Goal: Task Accomplishment & Management: Manage account settings

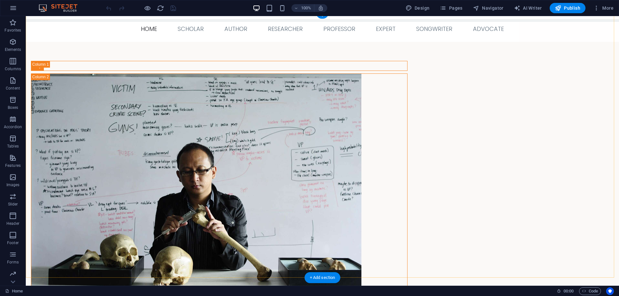
scroll to position [51, 0]
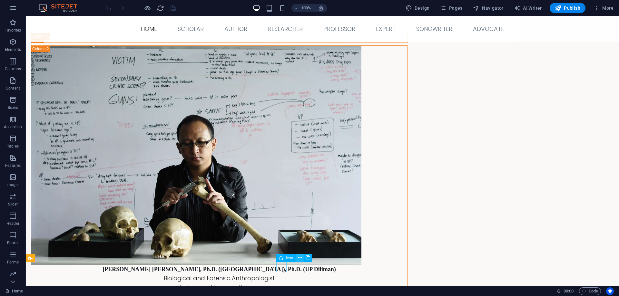
click at [300, 257] on icon at bounding box center [300, 258] width 4 height 7
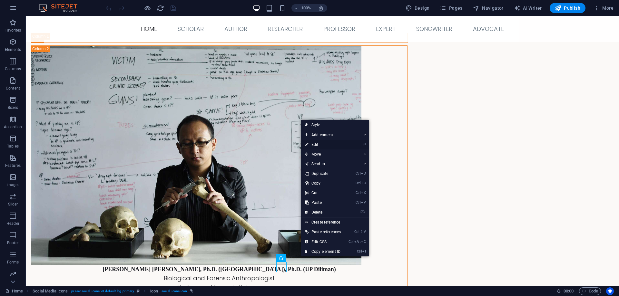
click at [325, 142] on link "⏎ Edit" at bounding box center [323, 145] width 44 height 10
select select "xMidYMid"
select select "px"
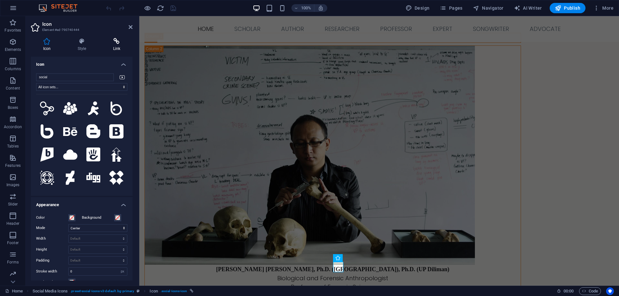
click at [117, 40] on icon at bounding box center [117, 41] width 32 height 6
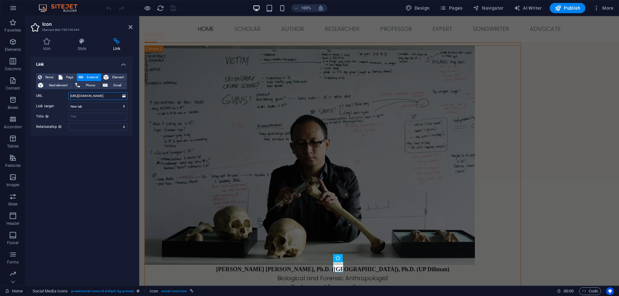
click at [110, 96] on input "[URL][DOMAIN_NAME]" at bounding box center [97, 96] width 59 height 8
drag, startPoint x: 69, startPoint y: 96, endPoint x: 130, endPoint y: 95, distance: 60.3
click at [130, 95] on div "None Page External Element Next element Phone Email Page Home Scholar Author Re…" at bounding box center [82, 102] width 102 height 68
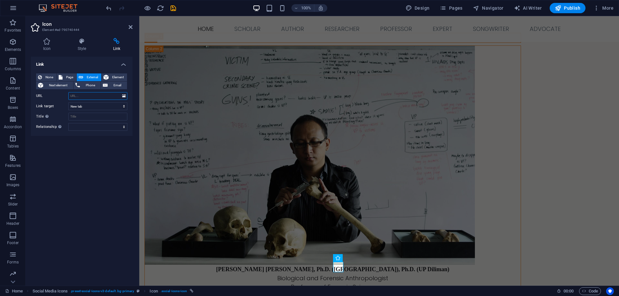
paste input "[URL][DOMAIN_NAME]"
click at [72, 94] on input "[URL][DOMAIN_NAME]" at bounding box center [97, 96] width 59 height 8
type input "[URL][DOMAIN_NAME]"
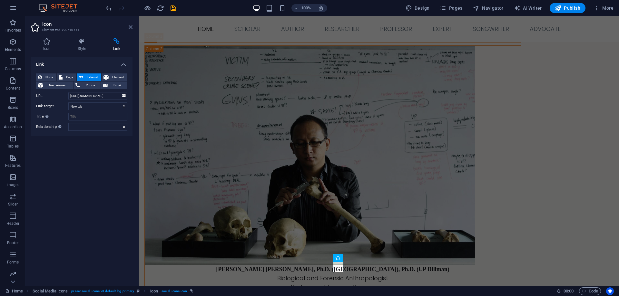
click at [131, 25] on icon at bounding box center [131, 26] width 4 height 5
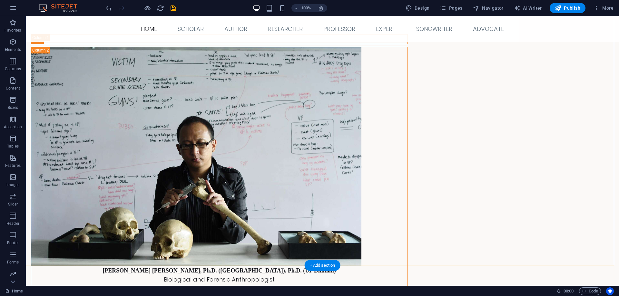
scroll to position [51, 0]
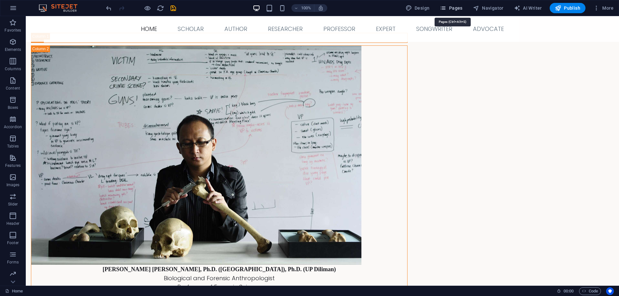
click at [449, 8] on span "Pages" at bounding box center [451, 8] width 23 height 6
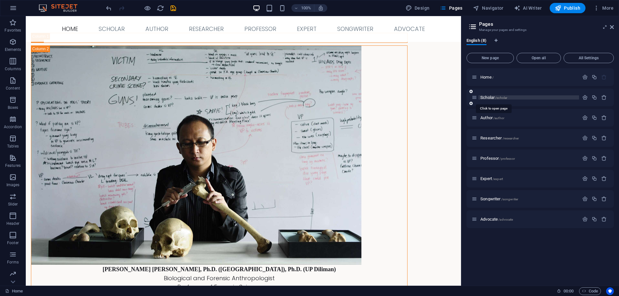
click at [494, 98] on span "Scholar /scholar" at bounding box center [493, 97] width 27 height 5
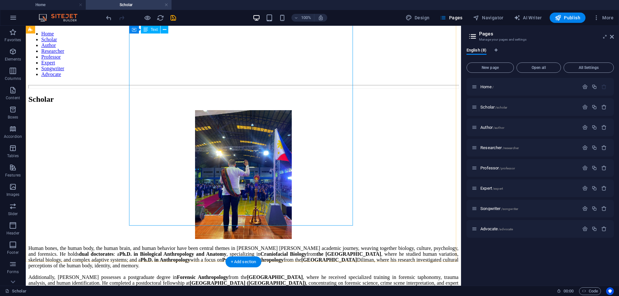
scroll to position [283, 0]
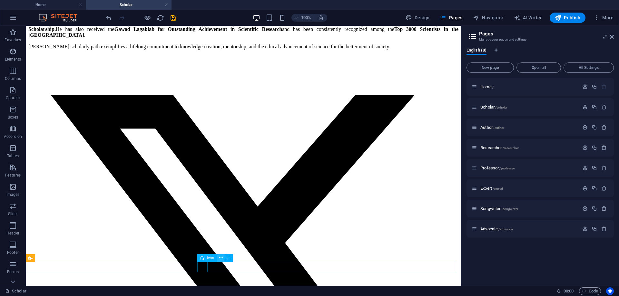
click at [221, 257] on icon at bounding box center [221, 258] width 4 height 7
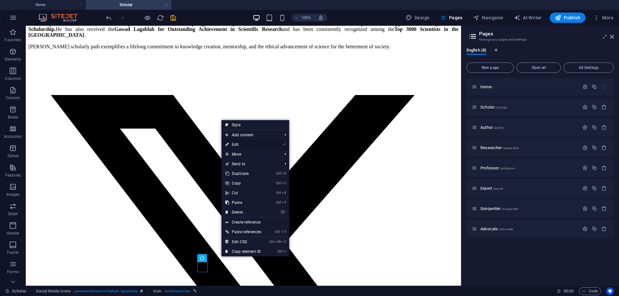
click at [239, 143] on link "⏎ Edit" at bounding box center [243, 145] width 44 height 10
select select "xMidYMid"
select select "px"
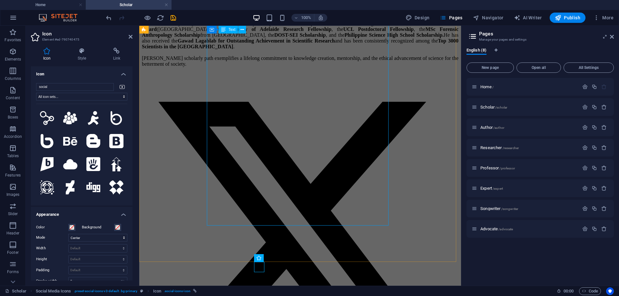
scroll to position [326, 0]
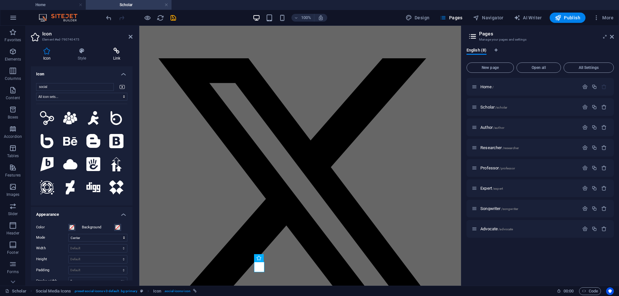
click at [115, 51] on icon at bounding box center [117, 51] width 32 height 6
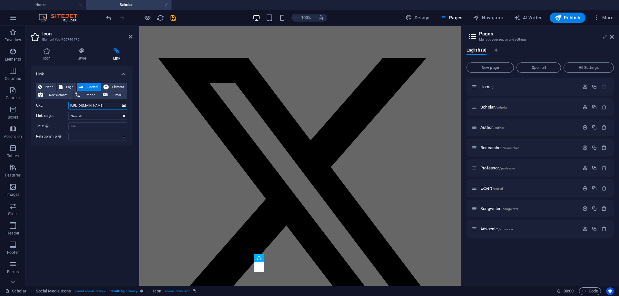
click at [71, 104] on input "[URL][DOMAIN_NAME]" at bounding box center [97, 106] width 59 height 8
type input "Q"
paste input "[URL][DOMAIN_NAME]"
type input "[URL][DOMAIN_NAME]"
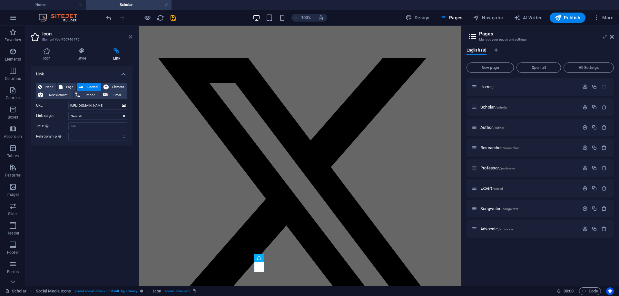
click at [130, 36] on icon at bounding box center [131, 36] width 4 height 5
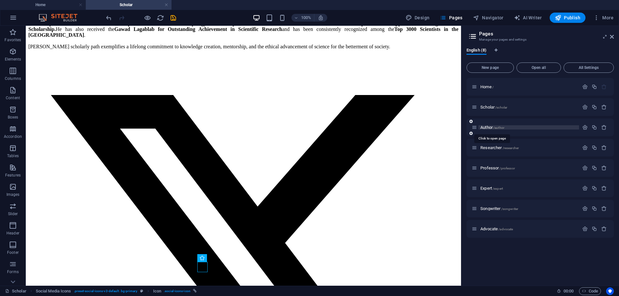
click at [489, 127] on span "Author /author" at bounding box center [492, 127] width 24 height 5
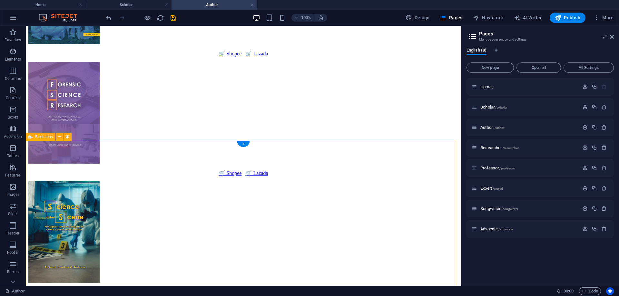
scroll to position [329, 0]
click at [221, 257] on icon at bounding box center [221, 258] width 4 height 7
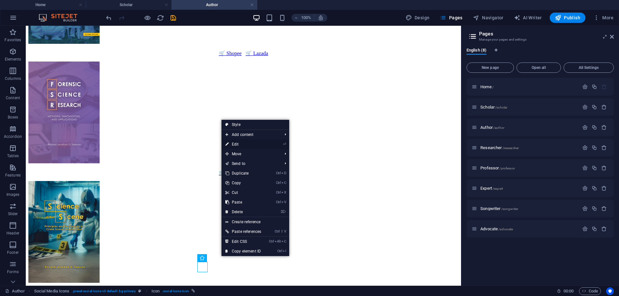
click at [236, 145] on link "⏎ Edit" at bounding box center [243, 145] width 44 height 10
select select "xMidYMid"
select select "px"
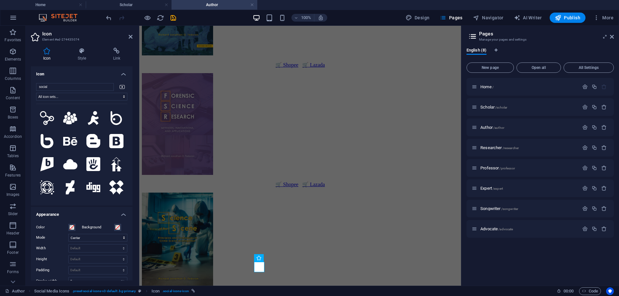
scroll to position [373, 0]
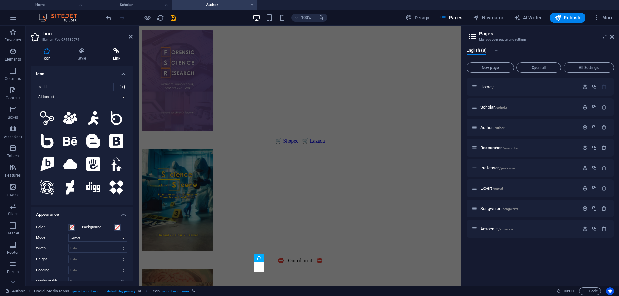
click at [115, 51] on icon at bounding box center [117, 51] width 32 height 6
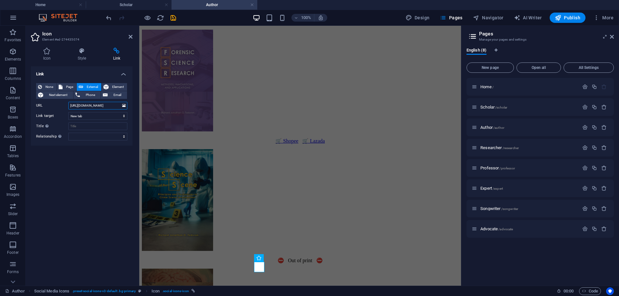
click at [70, 104] on input "[URL][DOMAIN_NAME]" at bounding box center [97, 106] width 59 height 8
type input "Q"
paste input "[URL][DOMAIN_NAME]"
type input "[URL][DOMAIN_NAME]"
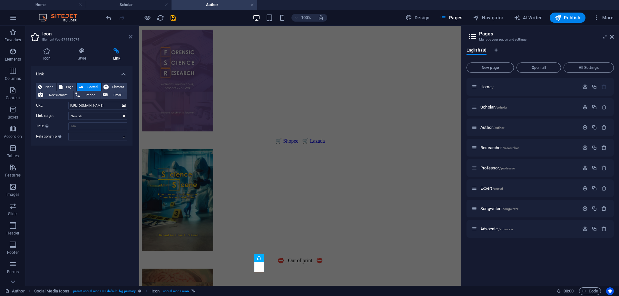
click at [129, 36] on icon at bounding box center [131, 36] width 4 height 5
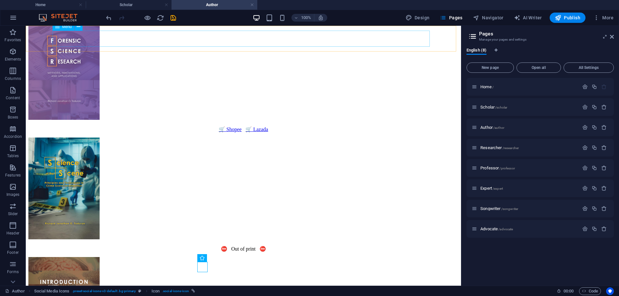
scroll to position [329, 0]
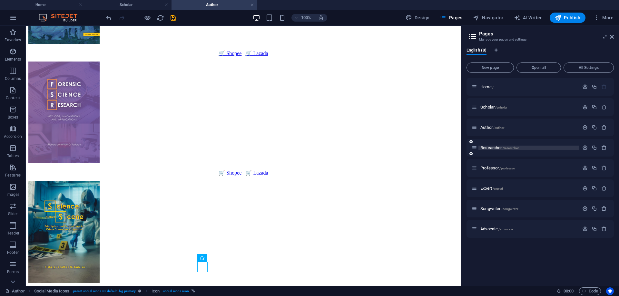
click at [493, 148] on span "Researcher /researcher" at bounding box center [499, 147] width 38 height 5
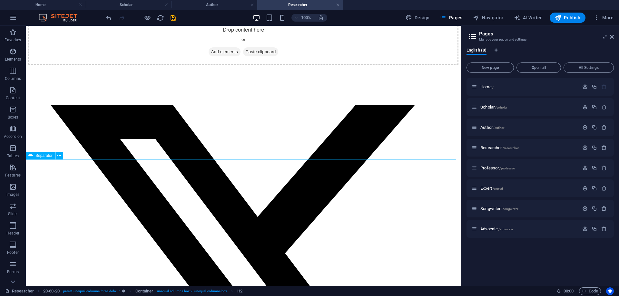
scroll to position [927, 0]
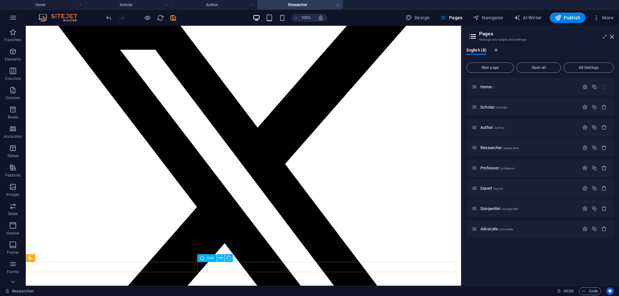
click at [220, 258] on icon at bounding box center [221, 258] width 4 height 7
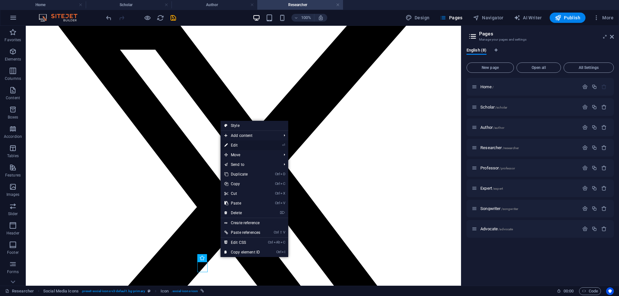
drag, startPoint x: 249, startPoint y: 145, endPoint x: 43, endPoint y: 72, distance: 218.6
click at [249, 145] on link "⏎ Edit" at bounding box center [242, 145] width 44 height 10
select select "xMidYMid"
select select "px"
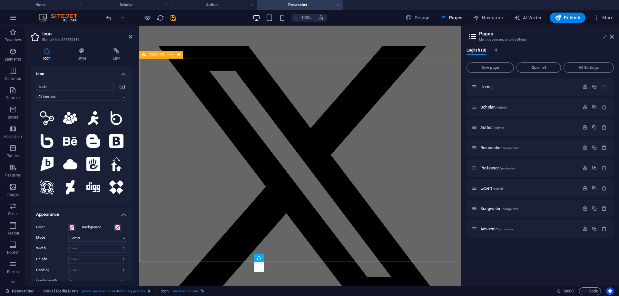
scroll to position [1032, 0]
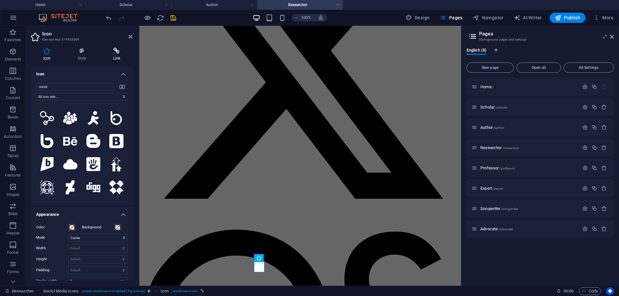
click at [114, 52] on icon at bounding box center [117, 51] width 32 height 6
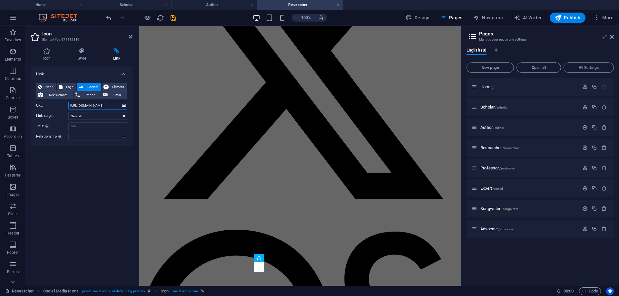
click at [69, 106] on input "[URL][DOMAIN_NAME]" at bounding box center [97, 106] width 59 height 8
type input "Q"
paste input "[URL][DOMAIN_NAME]"
type input "[URL][DOMAIN_NAME]"
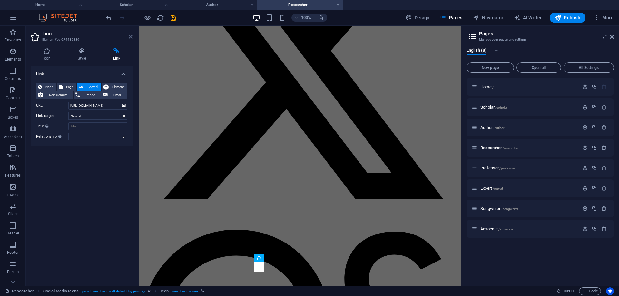
click at [131, 35] on icon at bounding box center [131, 36] width 4 height 5
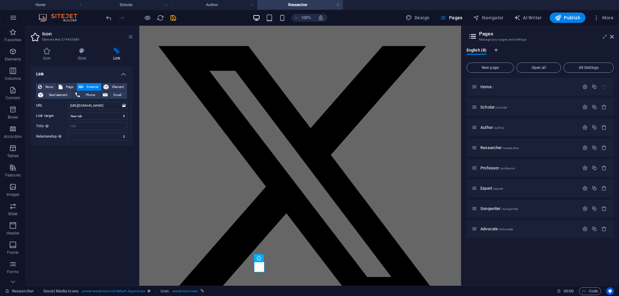
scroll to position [0, 0]
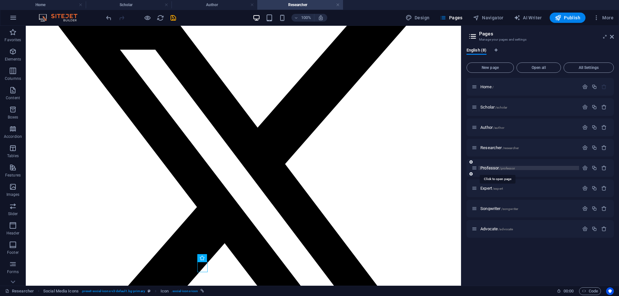
click at [491, 167] on span "Professor /professor" at bounding box center [497, 168] width 34 height 5
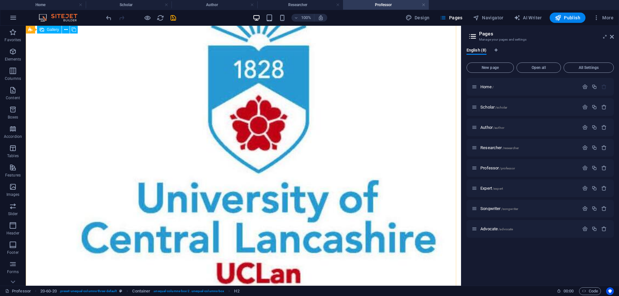
scroll to position [1449, 0]
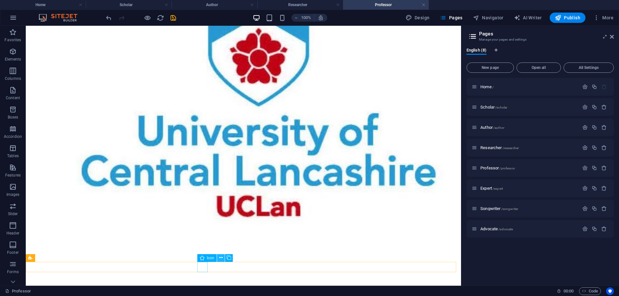
click at [221, 257] on icon at bounding box center [221, 258] width 4 height 7
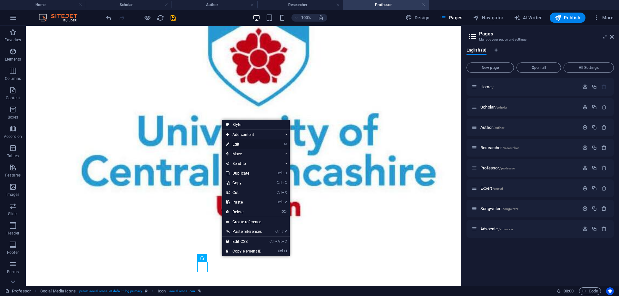
click at [238, 143] on link "⏎ Edit" at bounding box center [244, 145] width 44 height 10
select select "xMidYMid"
select select "px"
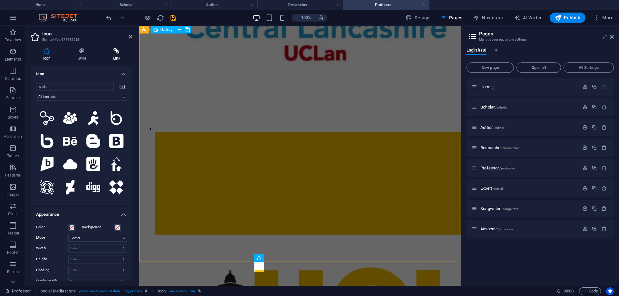
scroll to position [1428, 0]
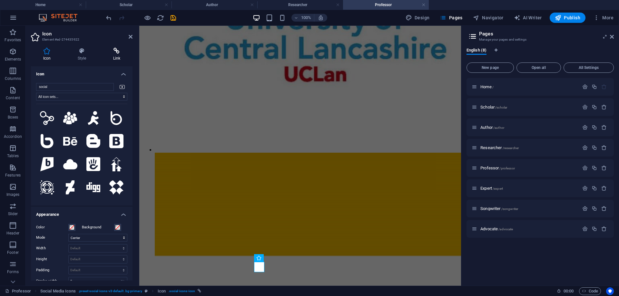
click at [117, 52] on icon at bounding box center [117, 51] width 32 height 6
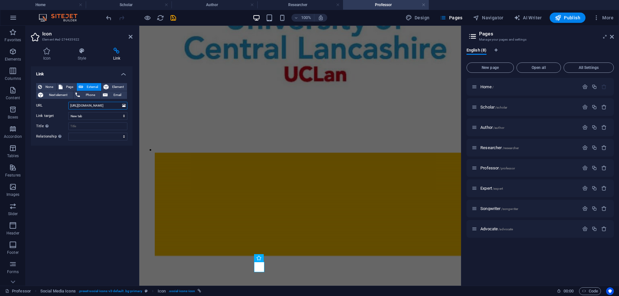
click at [70, 103] on input "[URL][DOMAIN_NAME]" at bounding box center [97, 106] width 59 height 8
type input "Q"
paste input "[URL][DOMAIN_NAME]"
type input "[URL][DOMAIN_NAME]"
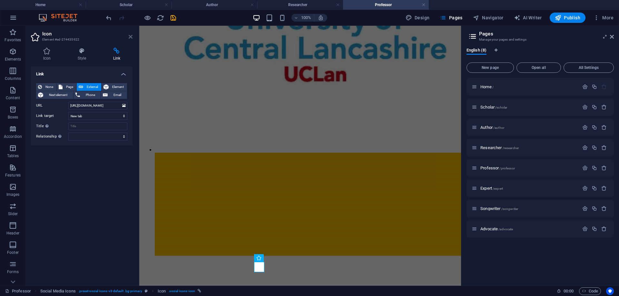
click at [129, 36] on icon at bounding box center [131, 36] width 4 height 5
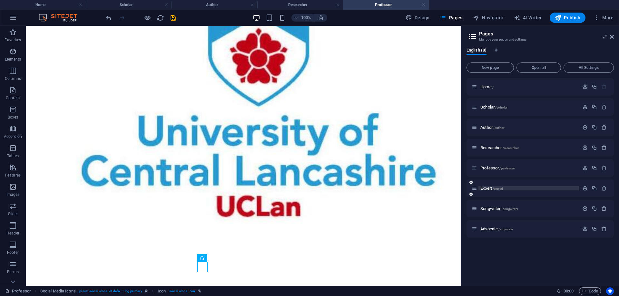
click at [489, 189] on span "Expert /expert" at bounding box center [491, 188] width 23 height 5
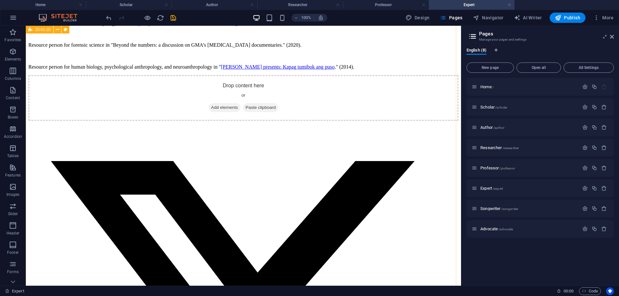
scroll to position [1072, 0]
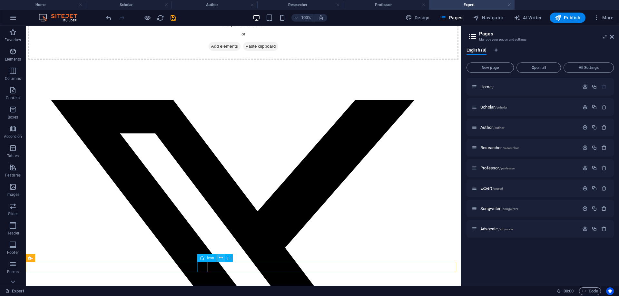
click at [221, 258] on icon at bounding box center [221, 258] width 4 height 7
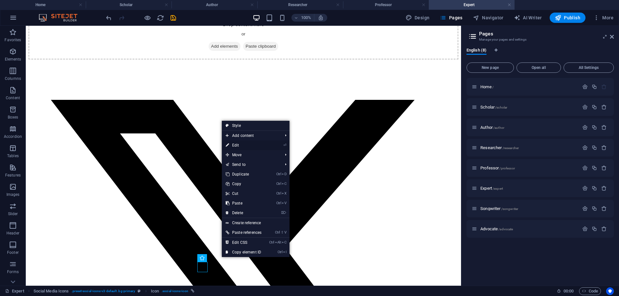
click at [240, 144] on link "⏎ Edit" at bounding box center [244, 145] width 44 height 10
select select "xMidYMid"
select select "px"
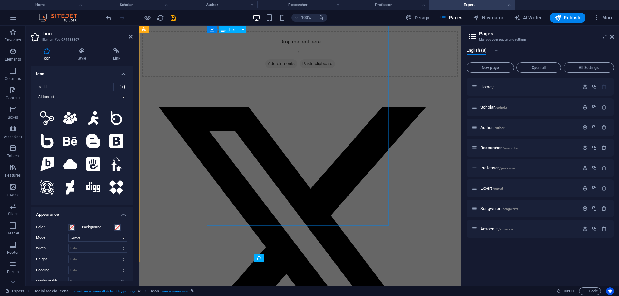
scroll to position [1150, 0]
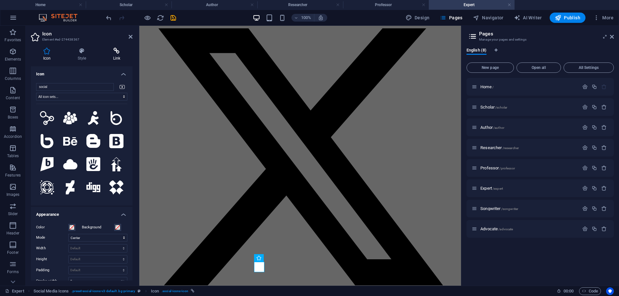
click at [117, 51] on icon at bounding box center [117, 51] width 32 height 6
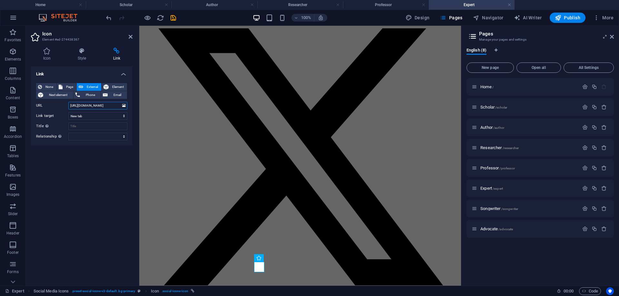
click at [70, 104] on input "[URL][DOMAIN_NAME]" at bounding box center [97, 106] width 59 height 8
type input "Q"
paste input "[URL][DOMAIN_NAME]"
type input "[URL][DOMAIN_NAME]"
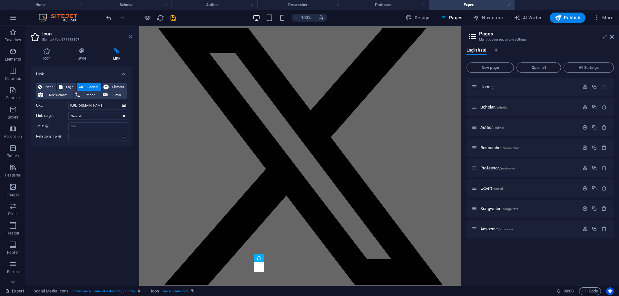
click at [129, 36] on icon at bounding box center [131, 36] width 4 height 5
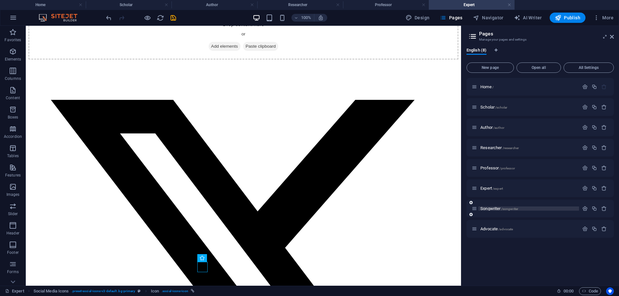
click at [492, 208] on span "Songwriter /songwriter" at bounding box center [499, 208] width 38 height 5
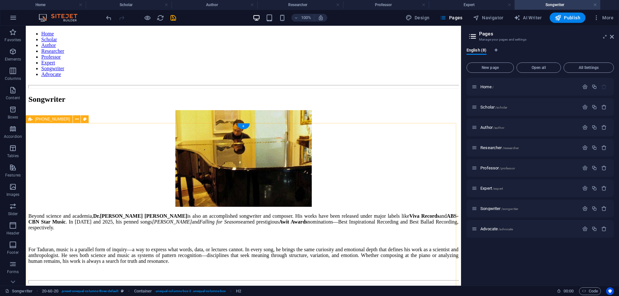
scroll to position [383, 0]
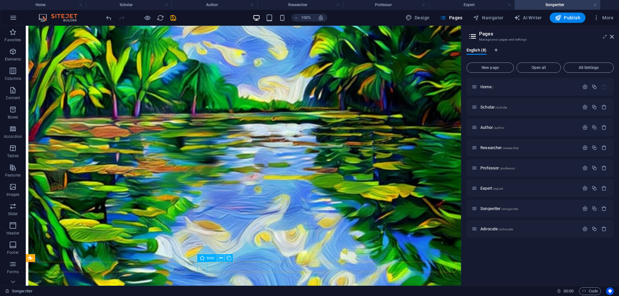
click at [221, 258] on icon at bounding box center [221, 258] width 4 height 7
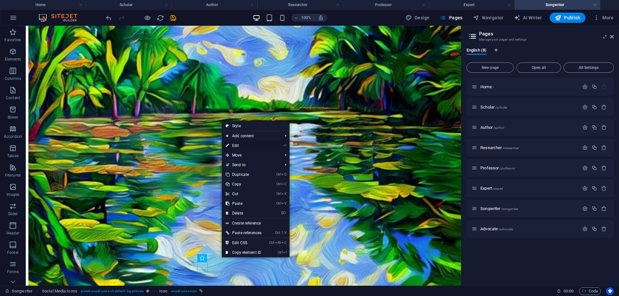
click at [242, 144] on link "⏎ Edit" at bounding box center [244, 146] width 44 height 10
select select "xMidYMid"
select select "px"
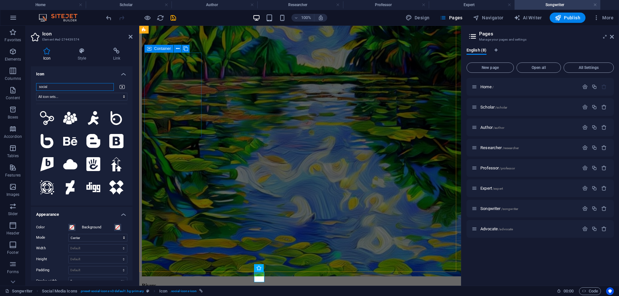
scroll to position [401, 0]
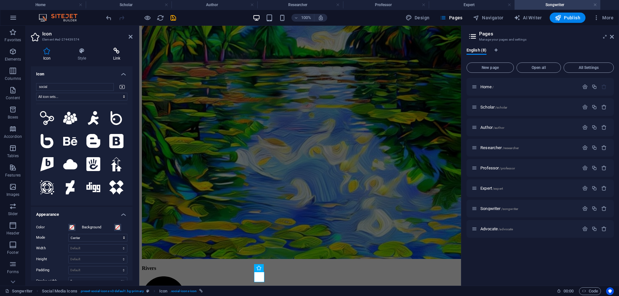
click at [117, 54] on icon at bounding box center [117, 51] width 32 height 6
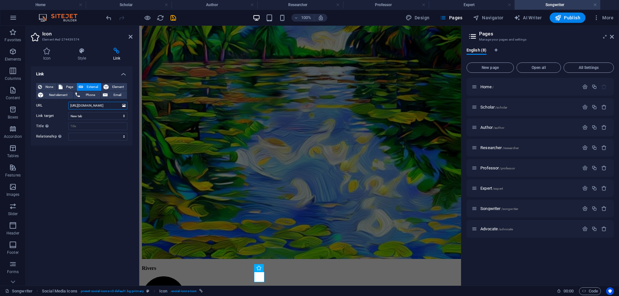
click at [71, 105] on input "[URL][DOMAIN_NAME]" at bounding box center [97, 106] width 59 height 8
type input "Q"
paste input "[URL][DOMAIN_NAME]"
type input "[URL][DOMAIN_NAME]"
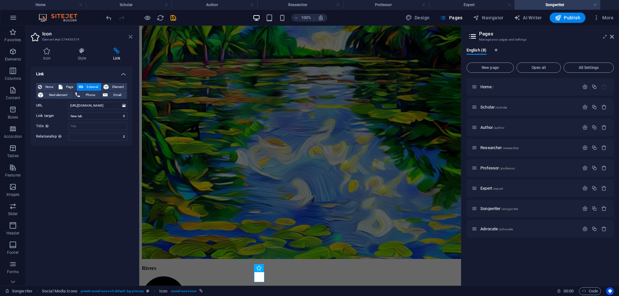
click at [130, 36] on icon at bounding box center [131, 36] width 4 height 5
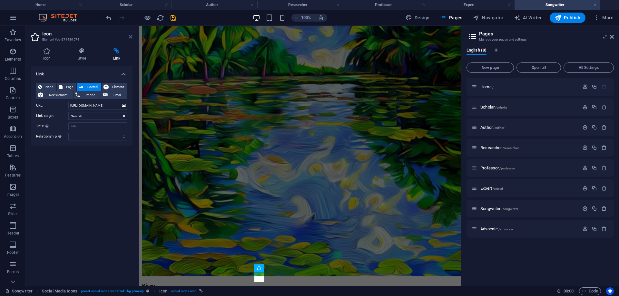
scroll to position [0, 0]
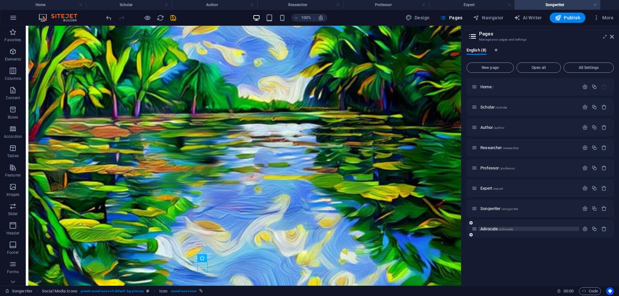
click at [487, 229] on span "Advocate /advocate" at bounding box center [496, 229] width 33 height 5
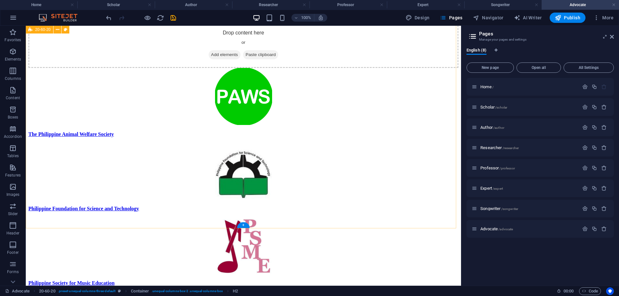
scroll to position [325, 0]
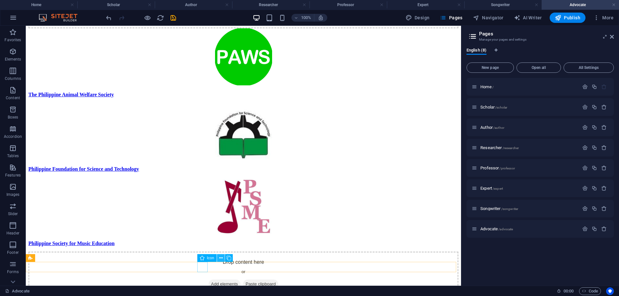
click at [221, 258] on icon at bounding box center [221, 258] width 4 height 7
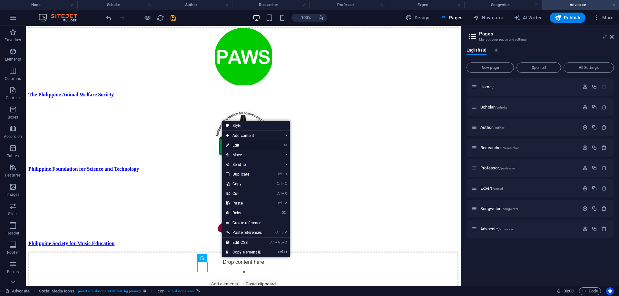
click at [238, 144] on link "⏎ Edit" at bounding box center [244, 145] width 44 height 10
select select "xMidYMid"
select select "px"
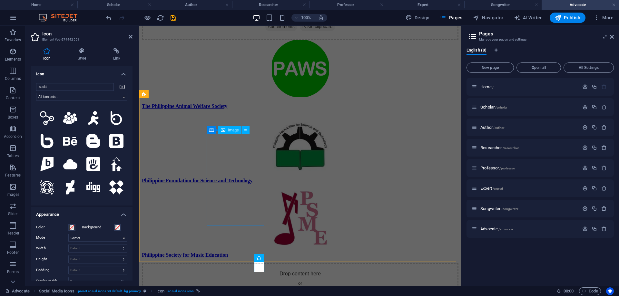
scroll to position [351, 0]
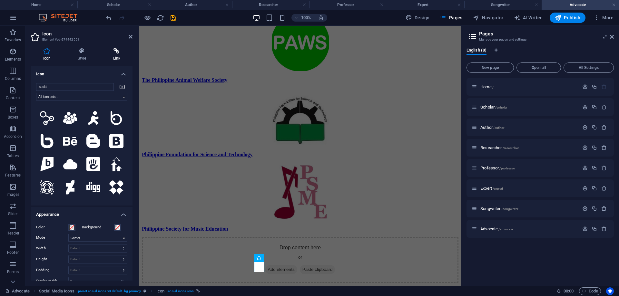
click at [118, 52] on icon at bounding box center [117, 51] width 32 height 6
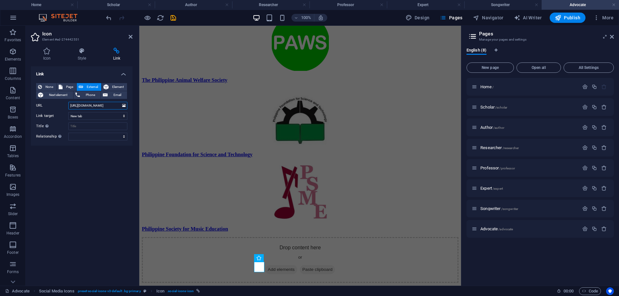
click at [70, 104] on input "[URL][DOMAIN_NAME]" at bounding box center [97, 106] width 59 height 8
type input "Q"
paste input "[URL][DOMAIN_NAME]"
type input "[URL][DOMAIN_NAME]"
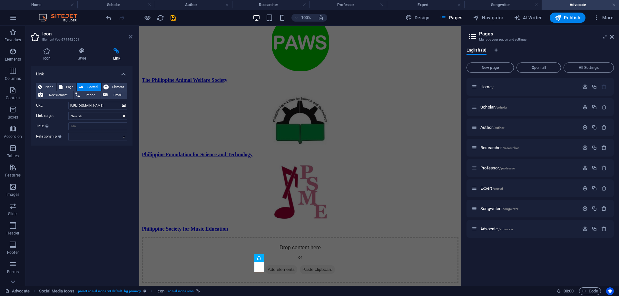
scroll to position [0, 0]
click at [130, 35] on icon at bounding box center [131, 36] width 4 height 5
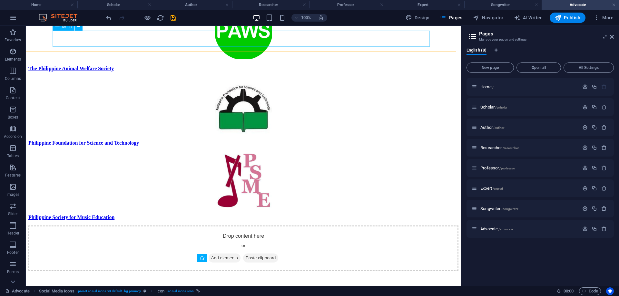
scroll to position [325, 0]
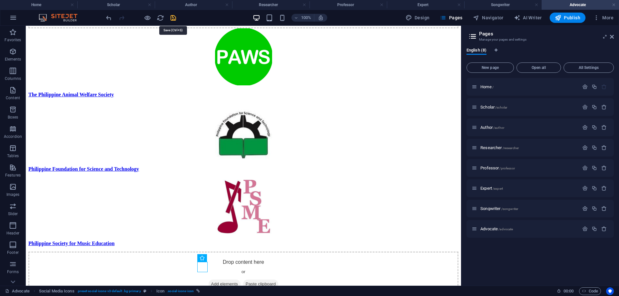
click at [171, 16] on icon "save" at bounding box center [173, 17] width 7 height 7
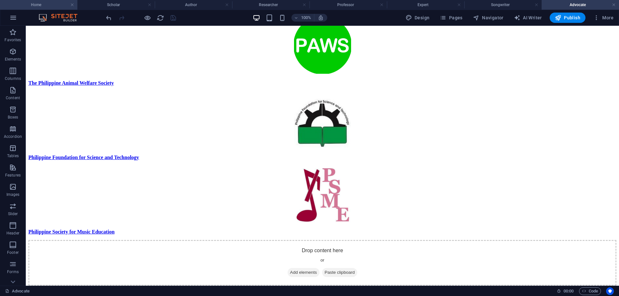
click at [40, 4] on h4 "Home" at bounding box center [38, 4] width 77 height 7
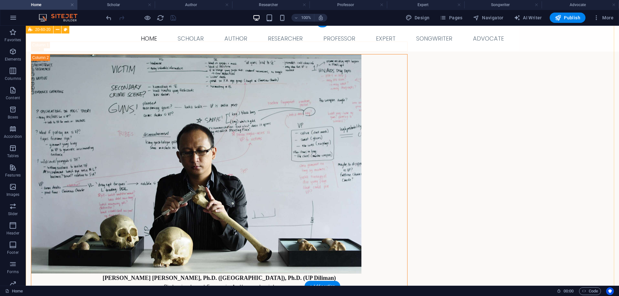
scroll to position [61, 0]
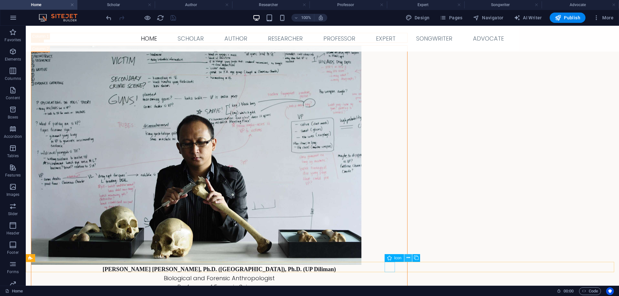
click at [408, 257] on icon at bounding box center [408, 258] width 4 height 7
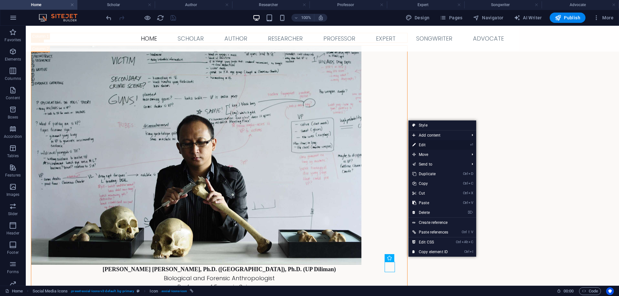
click at [421, 144] on link "⏎ Edit" at bounding box center [430, 145] width 44 height 10
select select "xMidYMid"
select select "px"
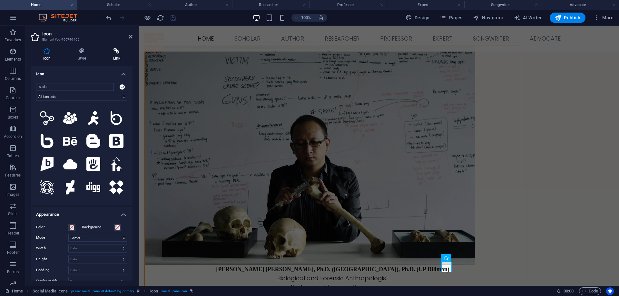
click at [118, 52] on icon at bounding box center [117, 51] width 32 height 6
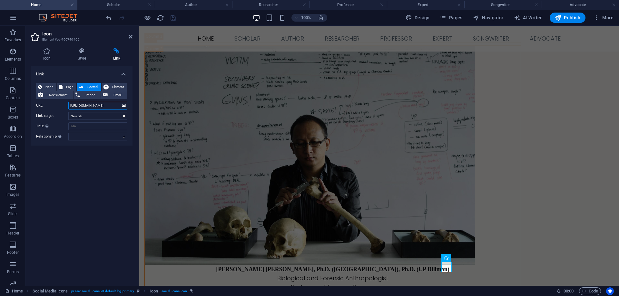
click at [69, 107] on input "[URL][DOMAIN_NAME]" at bounding box center [97, 106] width 59 height 8
type input "n"
paste input "[URL][DOMAIN_NAME]"
type input "[URL][DOMAIN_NAME]"
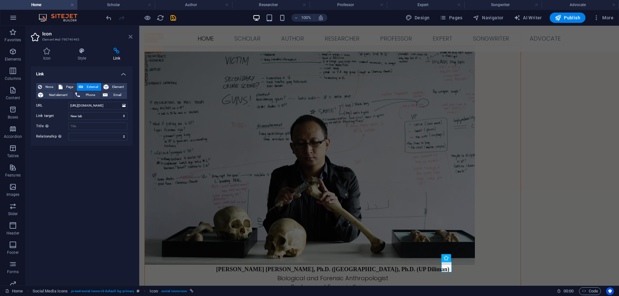
click at [130, 36] on icon at bounding box center [131, 36] width 4 height 5
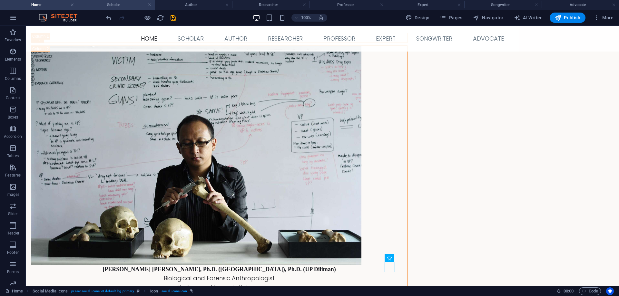
click at [119, 3] on h4 "Scholar" at bounding box center [115, 4] width 77 height 7
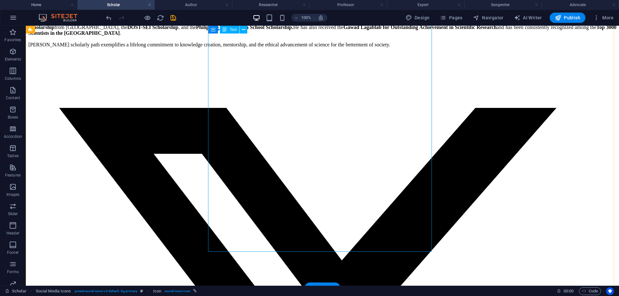
scroll to position [283, 0]
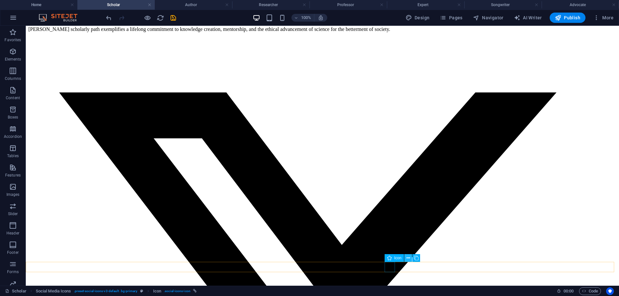
click at [408, 257] on icon at bounding box center [408, 258] width 4 height 7
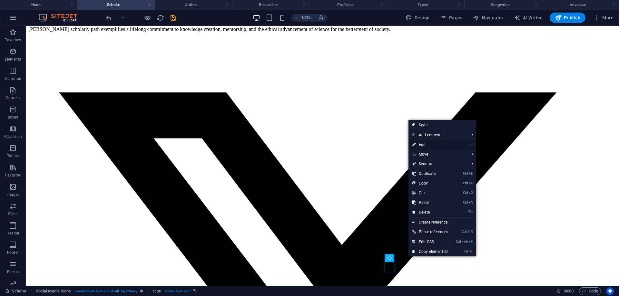
click at [433, 143] on link "⏎ Edit" at bounding box center [430, 145] width 44 height 10
select select "xMidYMid"
select select "px"
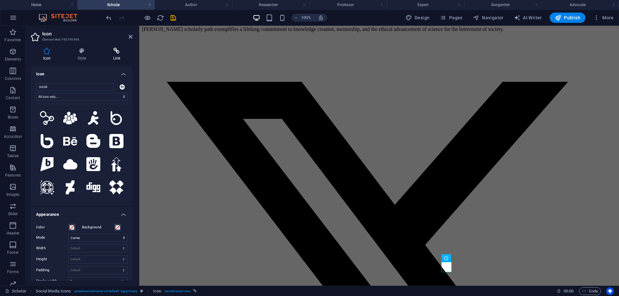
click at [115, 50] on icon at bounding box center [117, 51] width 32 height 6
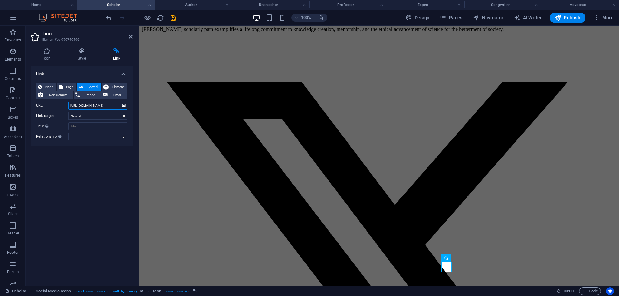
click at [70, 105] on input "[URL][DOMAIN_NAME]" at bounding box center [97, 106] width 59 height 8
type input "n"
paste input "[URL][DOMAIN_NAME]"
type input "[URL][DOMAIN_NAME]"
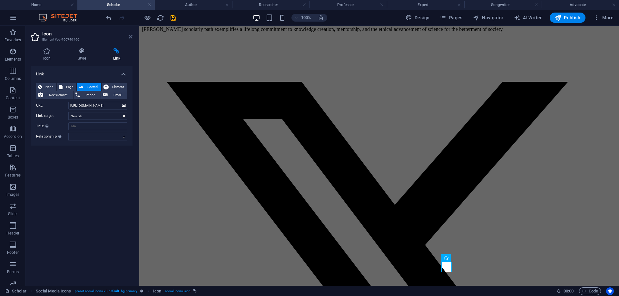
click at [130, 38] on icon at bounding box center [131, 36] width 4 height 5
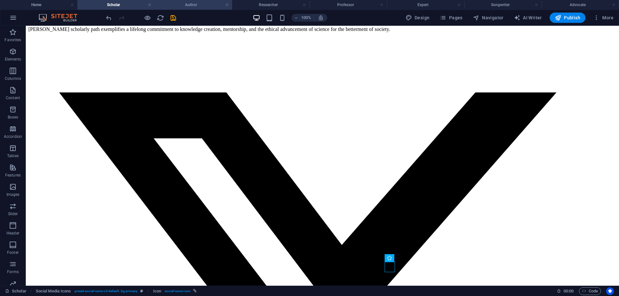
click at [196, 4] on h4 "Author" at bounding box center [193, 4] width 77 height 7
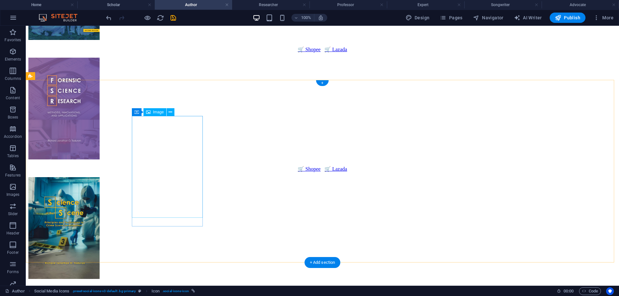
scroll to position [329, 0]
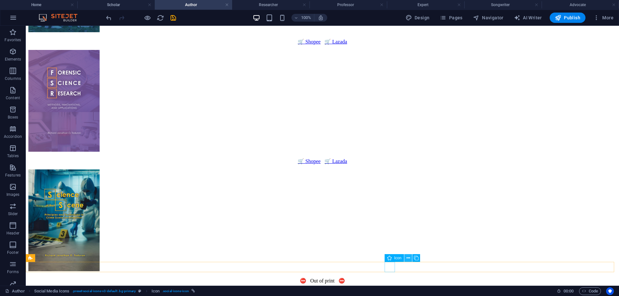
click at [409, 257] on icon at bounding box center [408, 258] width 4 height 7
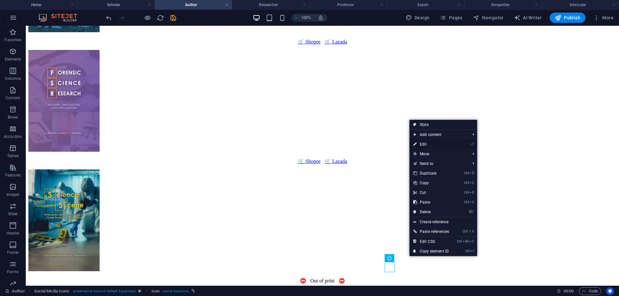
click at [442, 145] on link "⏎ Edit" at bounding box center [431, 145] width 44 height 10
select select "xMidYMid"
select select "px"
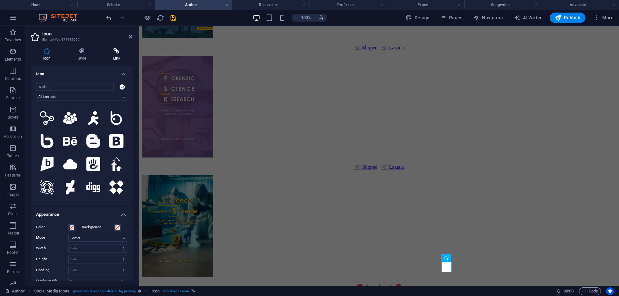
click at [118, 50] on icon at bounding box center [117, 51] width 32 height 6
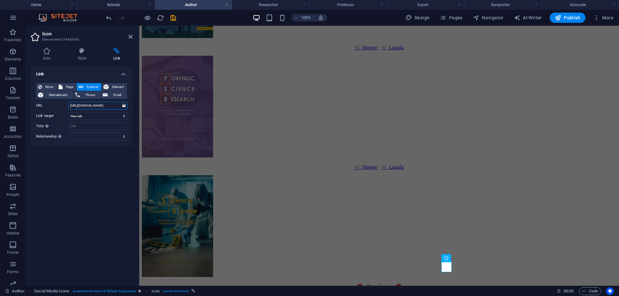
click at [69, 105] on input "[URL][DOMAIN_NAME]" at bounding box center [97, 106] width 59 height 8
type input "n"
paste input "[URL][DOMAIN_NAME]"
type input "[URL][DOMAIN_NAME]"
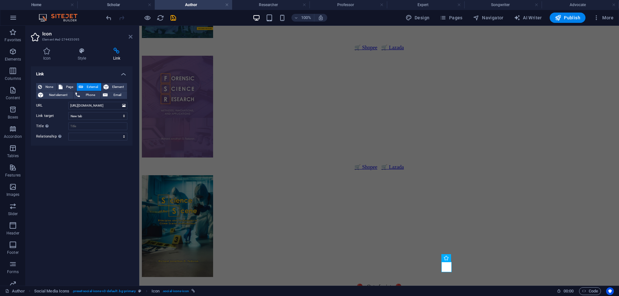
scroll to position [0, 0]
click at [129, 35] on icon at bounding box center [131, 36] width 4 height 5
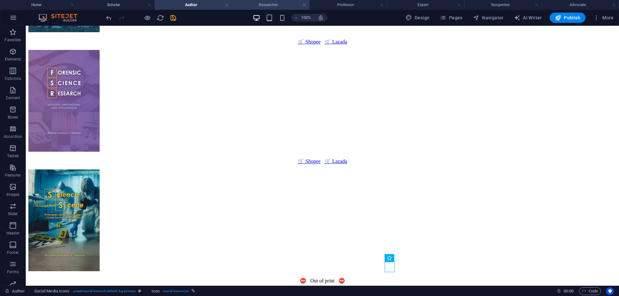
click at [264, 4] on h4 "Researcher" at bounding box center [270, 4] width 77 height 7
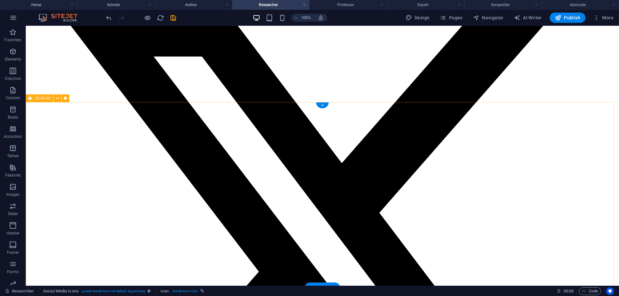
scroll to position [927, 0]
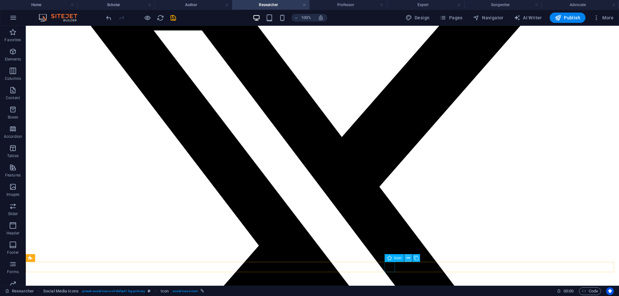
click at [407, 257] on icon at bounding box center [408, 258] width 4 height 7
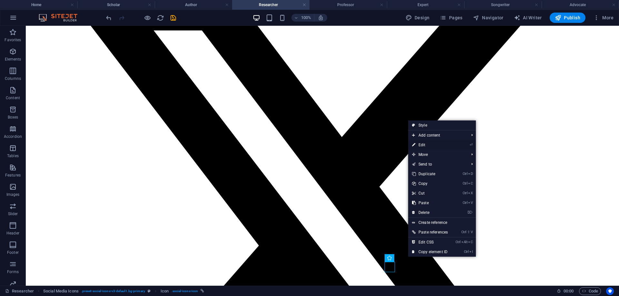
click at [432, 144] on link "⏎ Edit" at bounding box center [430, 145] width 44 height 10
select select "xMidYMid"
select select "px"
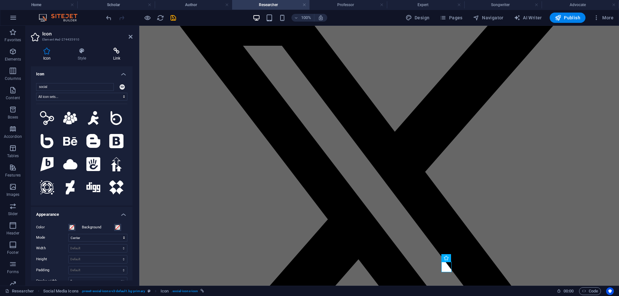
click at [120, 54] on h4 "Link" at bounding box center [117, 55] width 32 height 14
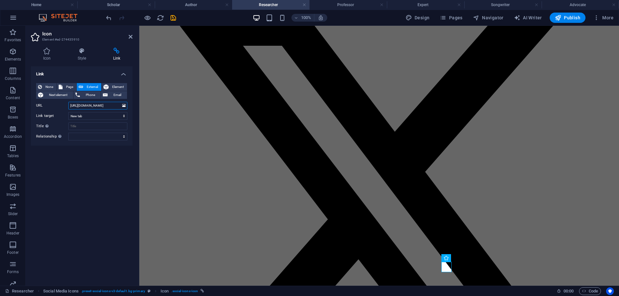
click at [70, 104] on input "[URL][DOMAIN_NAME]" at bounding box center [97, 106] width 59 height 8
type input "n"
paste input "[URL][DOMAIN_NAME]"
type input "[URL][DOMAIN_NAME]"
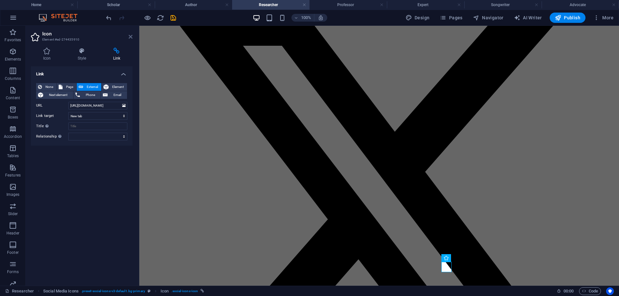
scroll to position [0, 0]
click at [130, 35] on icon at bounding box center [131, 36] width 4 height 5
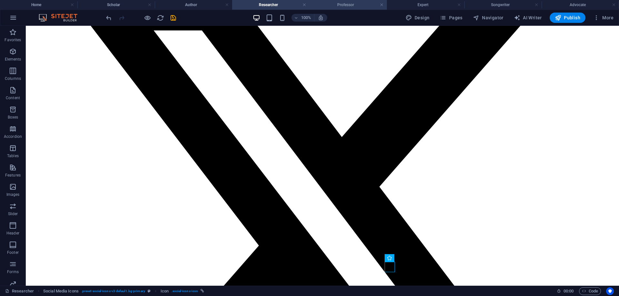
click at [345, 5] on h4 "Professor" at bounding box center [347, 4] width 77 height 7
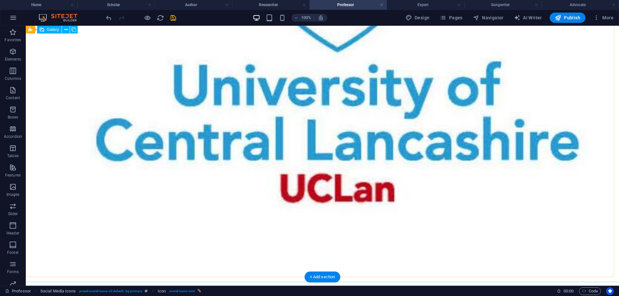
scroll to position [1659, 0]
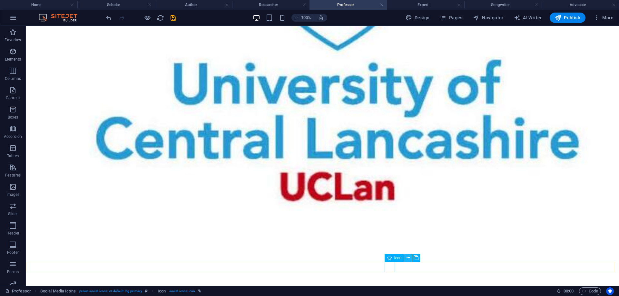
click at [409, 257] on icon at bounding box center [408, 258] width 4 height 7
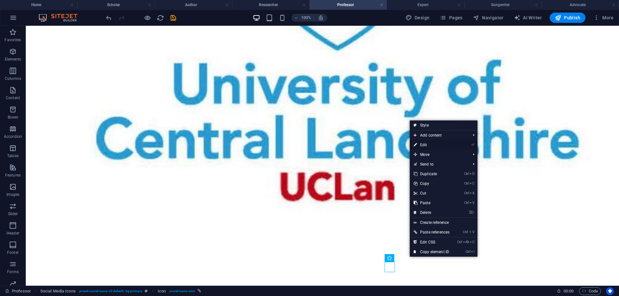
drag, startPoint x: 438, startPoint y: 142, endPoint x: 83, endPoint y: 33, distance: 371.5
click at [438, 142] on link "⏎ Edit" at bounding box center [432, 145] width 44 height 10
select select "xMidYMid"
select select "px"
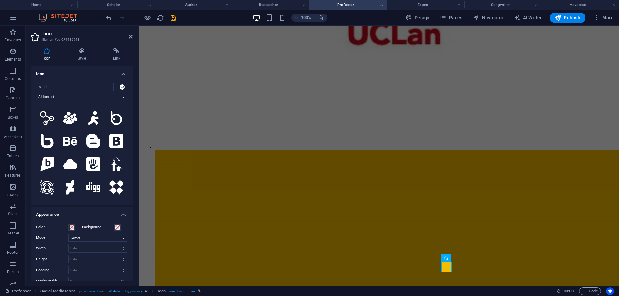
scroll to position [1508, 0]
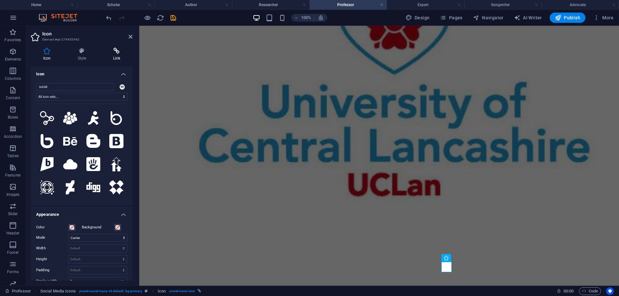
click at [117, 56] on h4 "Link" at bounding box center [117, 55] width 32 height 14
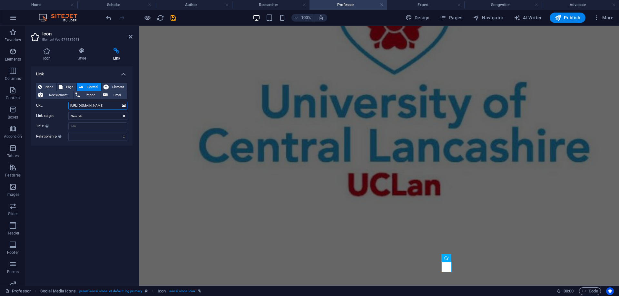
click at [69, 105] on input "[URL][DOMAIN_NAME]" at bounding box center [97, 106] width 59 height 8
type input "n"
paste input "[URL][DOMAIN_NAME]"
type input "[URL][DOMAIN_NAME]"
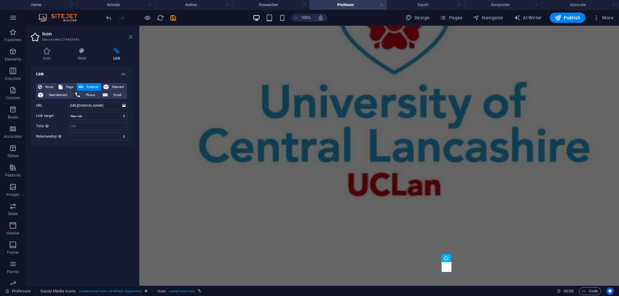
scroll to position [0, 0]
click at [130, 35] on icon at bounding box center [131, 36] width 4 height 5
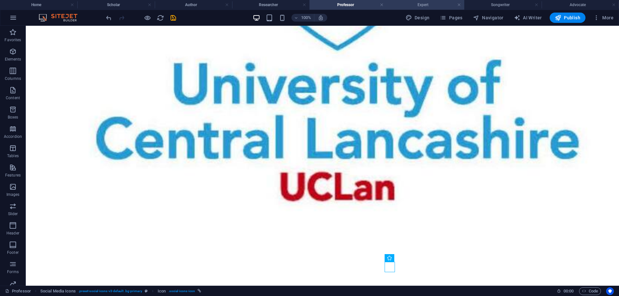
click at [427, 5] on h4 "Expert" at bounding box center [425, 4] width 77 height 7
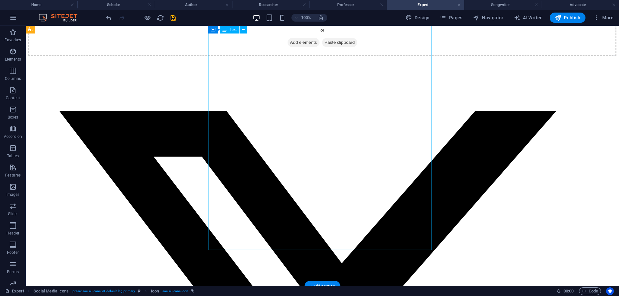
scroll to position [1072, 0]
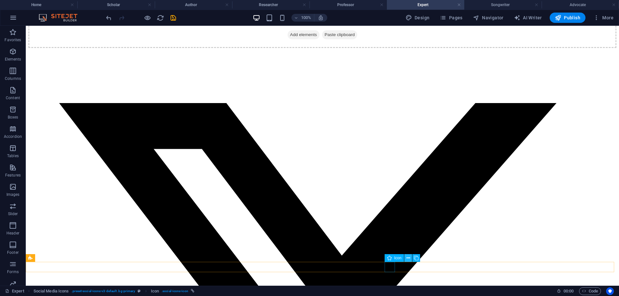
click at [407, 257] on icon at bounding box center [408, 258] width 4 height 7
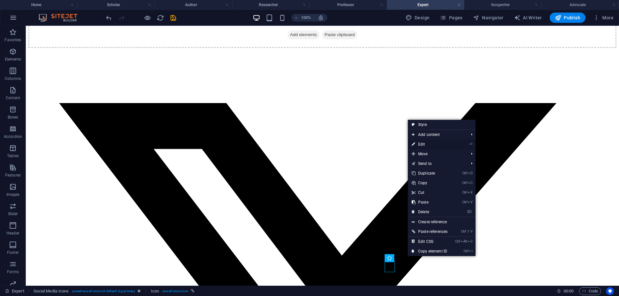
click at [433, 143] on link "⏎ Edit" at bounding box center [430, 145] width 44 height 10
select select "xMidYMid"
select select "px"
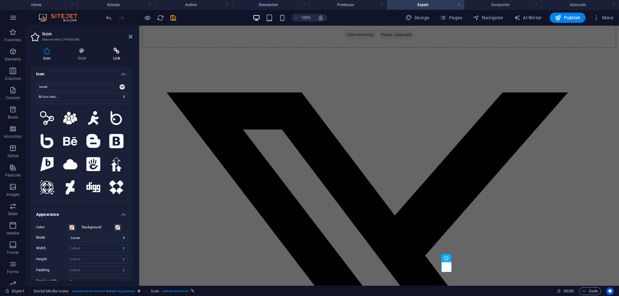
click at [120, 51] on icon at bounding box center [117, 51] width 32 height 6
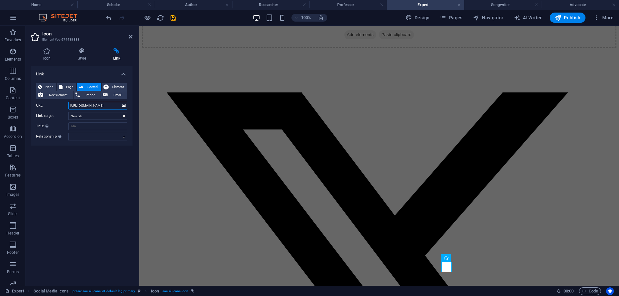
click at [71, 104] on input "[URL][DOMAIN_NAME]" at bounding box center [97, 106] width 59 height 8
type input "n"
paste input "[URL][DOMAIN_NAME]"
type input "[URL][DOMAIN_NAME]"
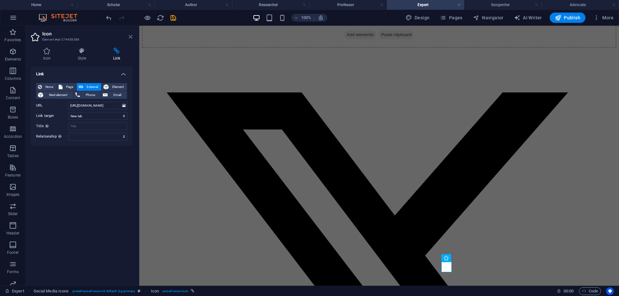
click at [129, 36] on icon at bounding box center [131, 36] width 4 height 5
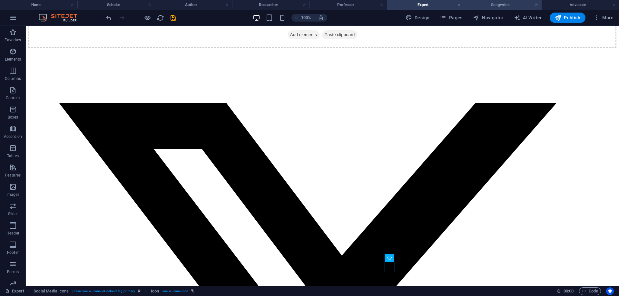
click at [497, 4] on h4 "Songwriter" at bounding box center [502, 4] width 77 height 7
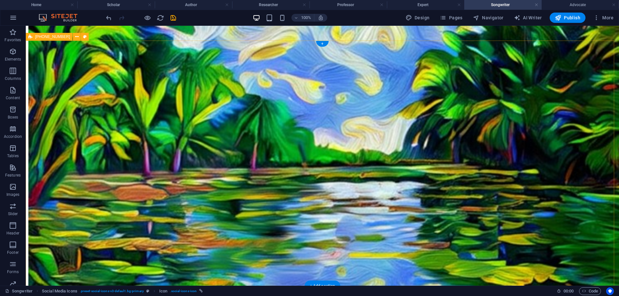
scroll to position [383, 0]
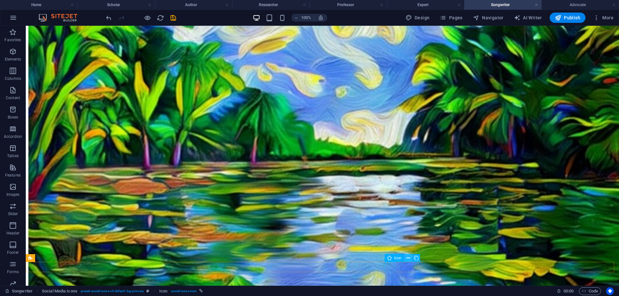
click at [408, 257] on icon at bounding box center [408, 258] width 4 height 7
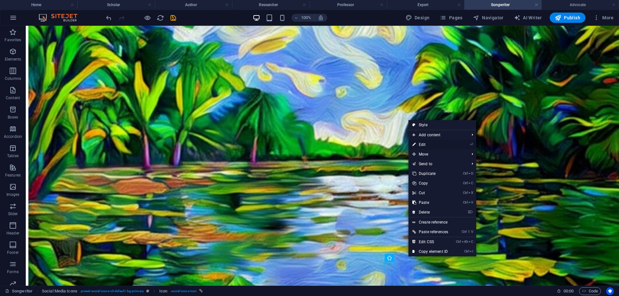
click at [440, 142] on link "⏎ Edit" at bounding box center [430, 145] width 44 height 10
select select "xMidYMid"
select select "px"
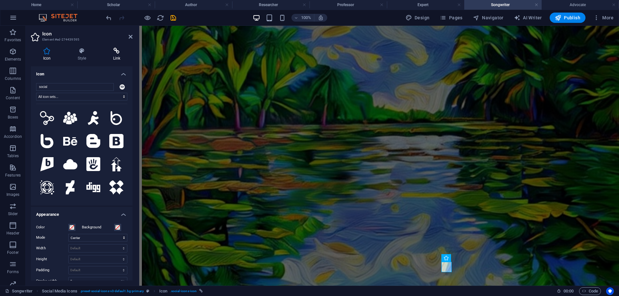
click at [117, 51] on icon at bounding box center [117, 51] width 32 height 6
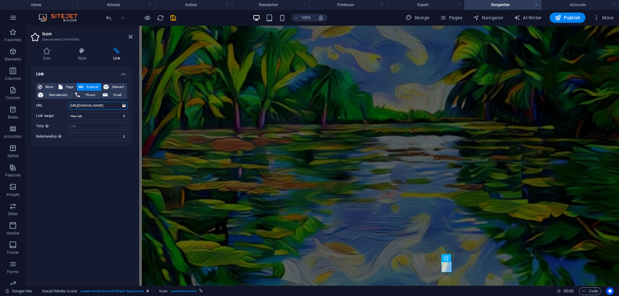
click at [69, 105] on input "[URL][DOMAIN_NAME]" at bounding box center [97, 106] width 59 height 8
type input "n"
paste input "[URL][DOMAIN_NAME]"
type input "[URL][DOMAIN_NAME]"
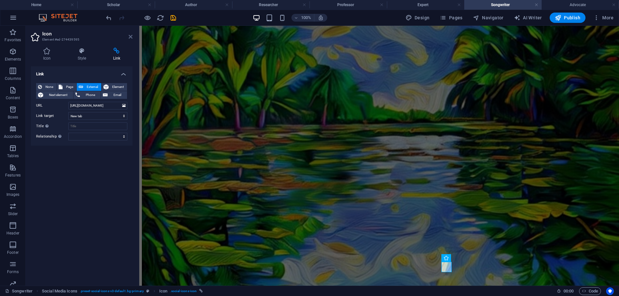
click at [129, 37] on icon at bounding box center [131, 36] width 4 height 5
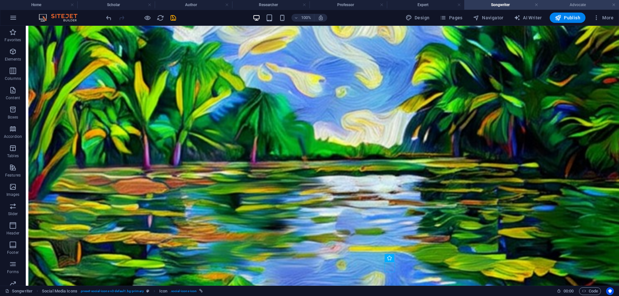
click at [561, 3] on h4 "Advocate" at bounding box center [579, 4] width 77 height 7
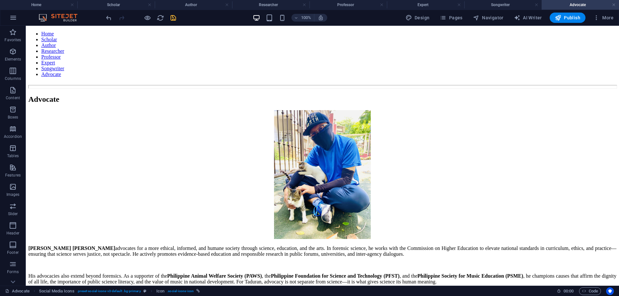
scroll to position [0, 0]
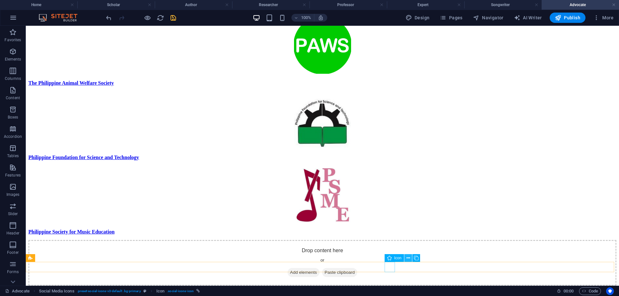
click at [407, 257] on icon at bounding box center [408, 258] width 4 height 7
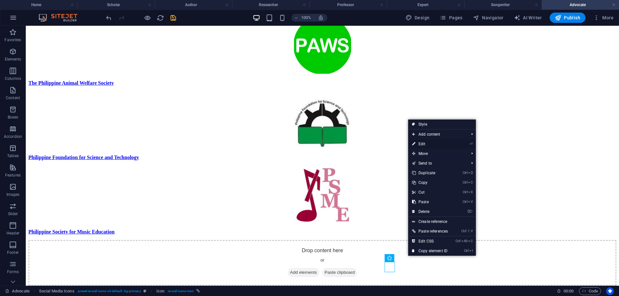
click at [435, 144] on link "⏎ Edit" at bounding box center [430, 144] width 44 height 10
select select "xMidYMid"
select select "px"
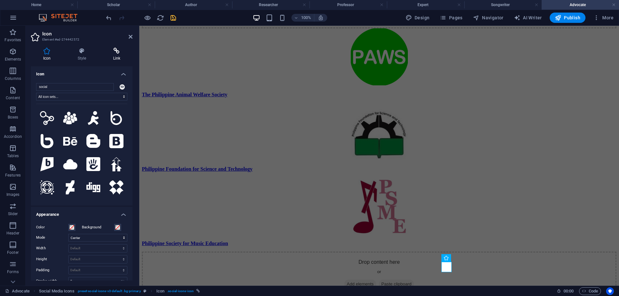
click at [119, 51] on icon at bounding box center [117, 51] width 32 height 6
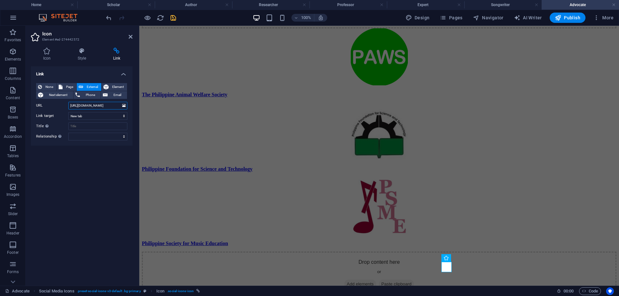
click at [69, 106] on input "[URL][DOMAIN_NAME]" at bounding box center [97, 106] width 59 height 8
type input "n"
paste input "[URL][DOMAIN_NAME]"
type input "[URL][DOMAIN_NAME]"
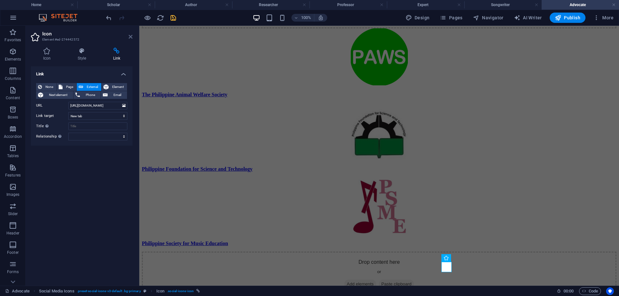
drag, startPoint x: 129, startPoint y: 37, endPoint x: 103, endPoint y: 11, distance: 36.7
click at [129, 36] on icon at bounding box center [131, 36] width 4 height 5
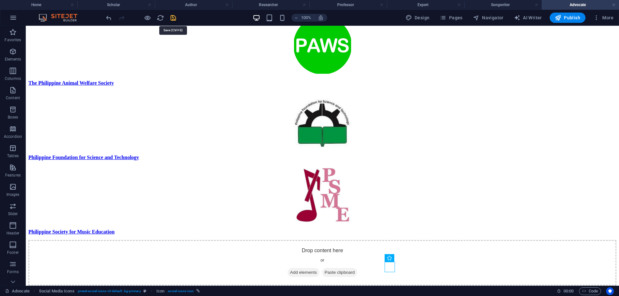
click at [175, 16] on icon "save" at bounding box center [173, 17] width 7 height 7
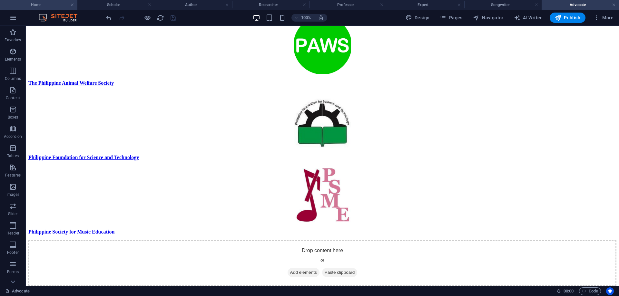
click at [43, 6] on h4 "Home" at bounding box center [38, 4] width 77 height 7
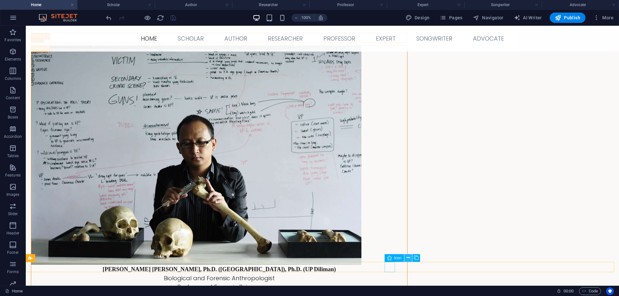
click at [408, 257] on icon at bounding box center [408, 258] width 4 height 7
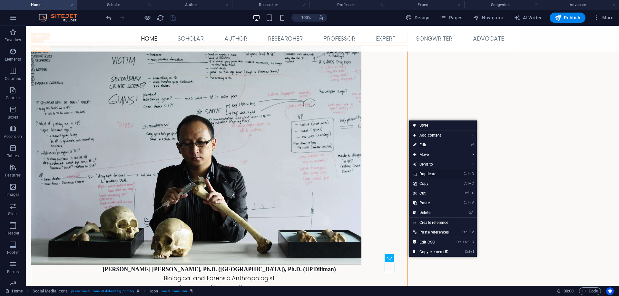
click at [430, 173] on link "Ctrl D Duplicate" at bounding box center [431, 174] width 44 height 10
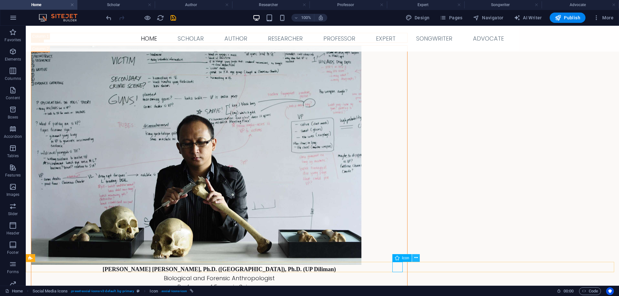
click at [415, 257] on icon at bounding box center [416, 258] width 4 height 7
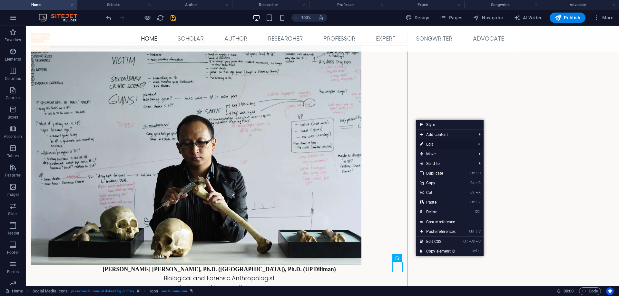
click at [433, 143] on link "⏎ Edit" at bounding box center [438, 145] width 44 height 10
select select "xMidYMid"
select select "px"
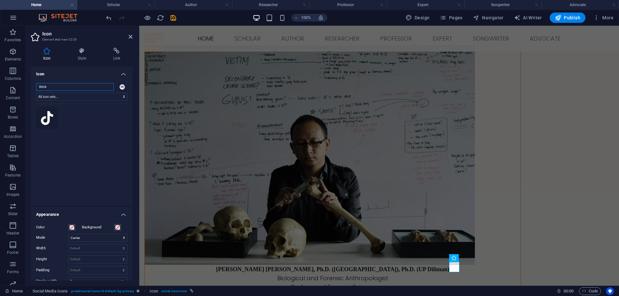
type input "tiktok"
click at [47, 120] on icon at bounding box center [47, 118] width 12 height 14
click at [117, 52] on icon at bounding box center [117, 51] width 32 height 6
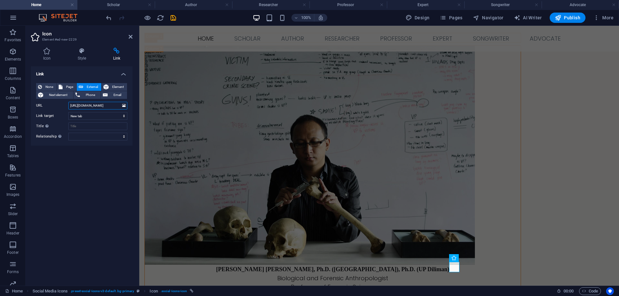
click at [70, 104] on input "[URL][DOMAIN_NAME]" at bounding box center [97, 106] width 59 height 8
type input "8"
paste input "[URL][DOMAIN_NAME]"
type input "[URL][DOMAIN_NAME]"
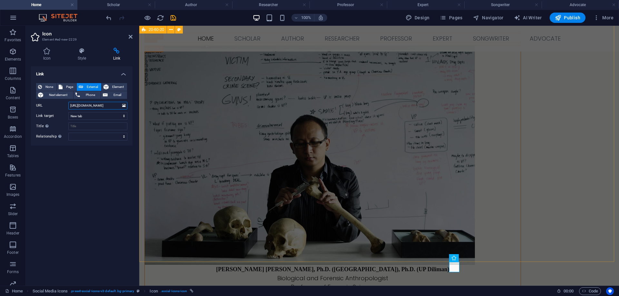
drag, startPoint x: 209, startPoint y: 130, endPoint x: 150, endPoint y: 104, distance: 64.8
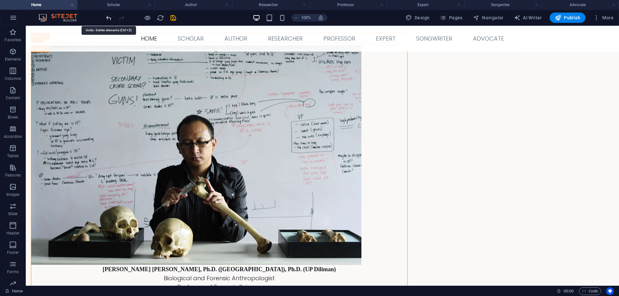
click at [107, 18] on icon "undo" at bounding box center [108, 17] width 7 height 7
click at [415, 258] on icon at bounding box center [416, 258] width 4 height 7
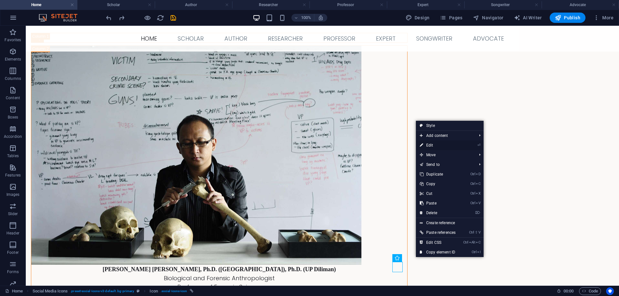
click at [433, 145] on link "⏎ Edit" at bounding box center [438, 145] width 44 height 10
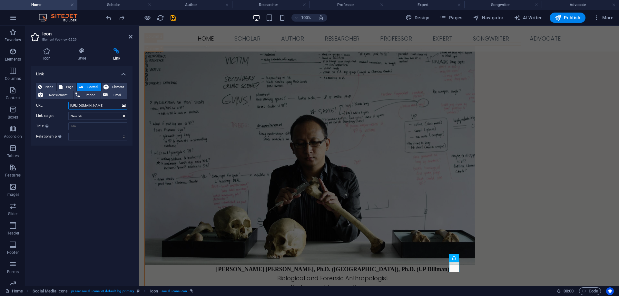
click at [70, 104] on input "[URL][DOMAIN_NAME]" at bounding box center [97, 106] width 59 height 8
type input "8"
paste input "[URL][DOMAIN_NAME]"
type input "[URL][DOMAIN_NAME]"
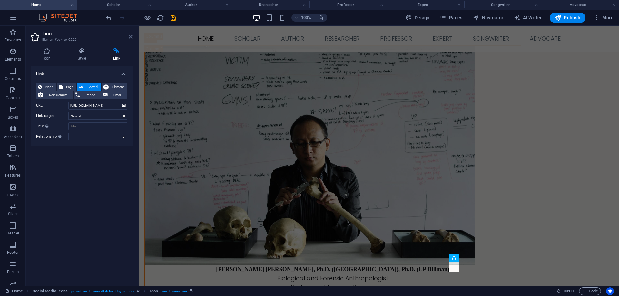
click at [130, 36] on icon at bounding box center [131, 36] width 4 height 5
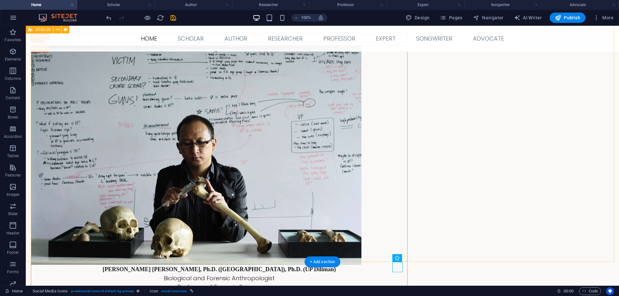
click at [213, 247] on div "[PERSON_NAME] [PERSON_NAME], Ph.D. ([GEOGRAPHIC_DATA]), Ph.D. (UP Diliman) Biol…" at bounding box center [322, 178] width 593 height 362
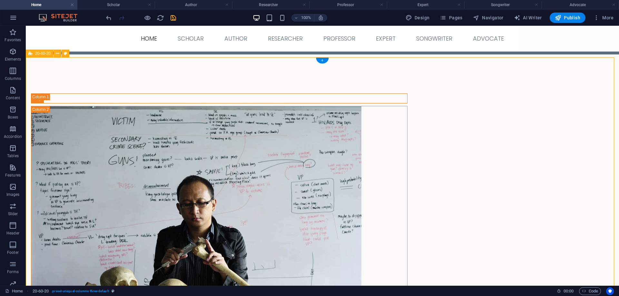
scroll to position [61, 0]
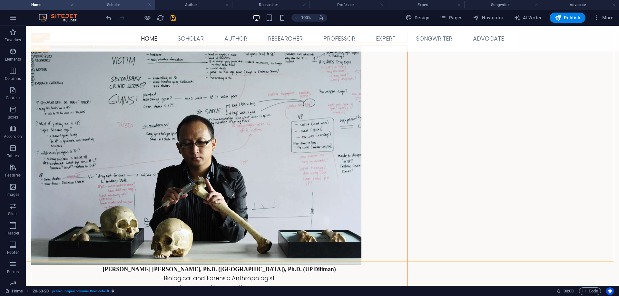
click at [119, 6] on h4 "Scholar" at bounding box center [115, 4] width 77 height 7
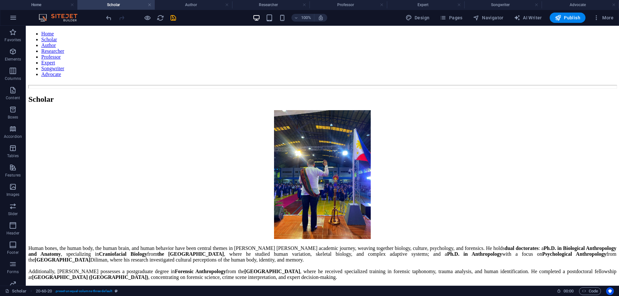
scroll to position [283, 0]
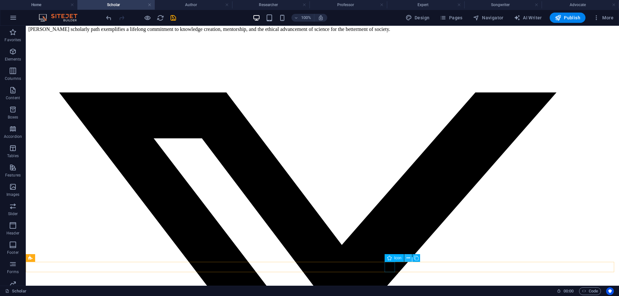
click at [409, 257] on icon at bounding box center [408, 258] width 4 height 7
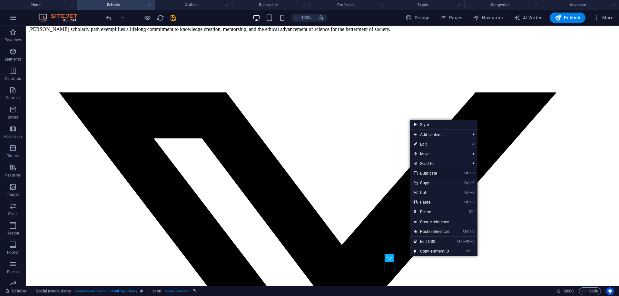
click at [431, 171] on link "Ctrl D Duplicate" at bounding box center [432, 174] width 44 height 10
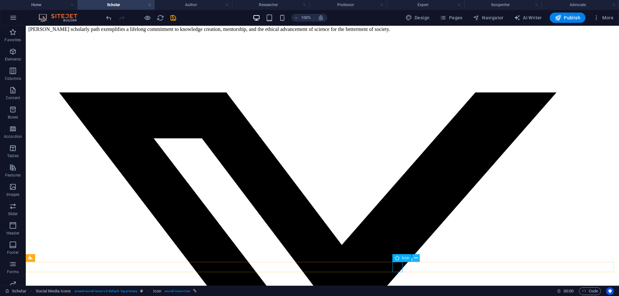
click at [415, 257] on icon at bounding box center [416, 258] width 4 height 7
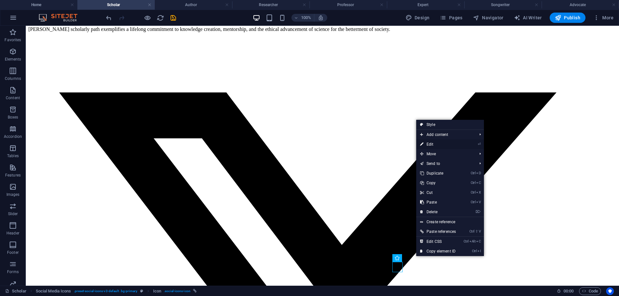
click at [431, 143] on link "⏎ Edit" at bounding box center [438, 145] width 44 height 10
select select "xMidYMid"
select select "px"
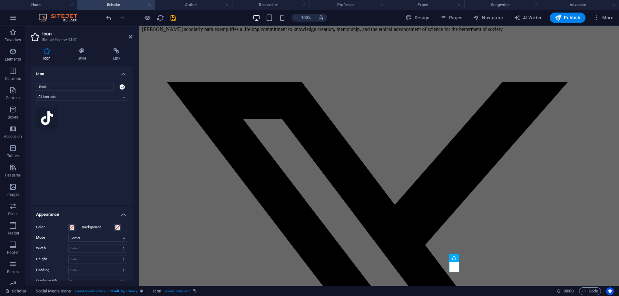
type input "tiktok"
click at [47, 117] on icon at bounding box center [47, 118] width 12 height 14
click at [116, 52] on icon at bounding box center [117, 51] width 32 height 6
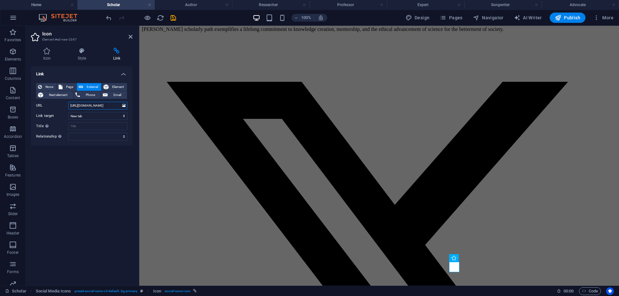
click at [69, 105] on input "[URL][DOMAIN_NAME]" at bounding box center [97, 106] width 59 height 8
type input "8"
paste input "[URL][DOMAIN_NAME]"
type input "[URL][DOMAIN_NAME]"
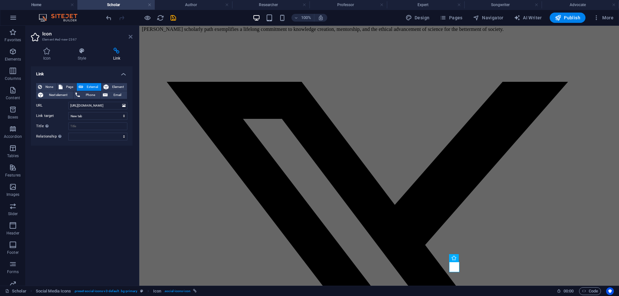
scroll to position [0, 0]
click at [130, 35] on icon at bounding box center [131, 36] width 4 height 5
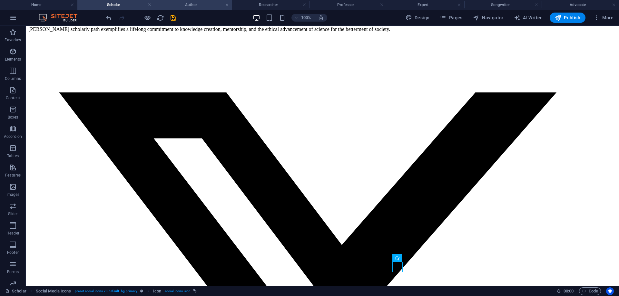
click at [184, 2] on h4 "Author" at bounding box center [193, 4] width 77 height 7
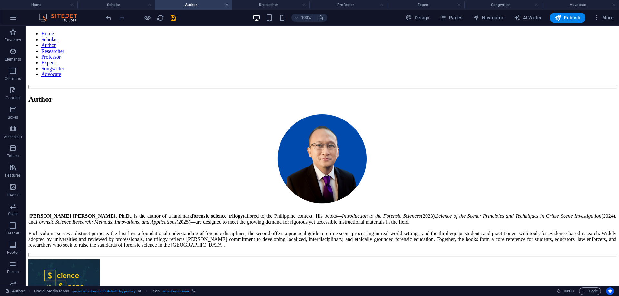
scroll to position [329, 0]
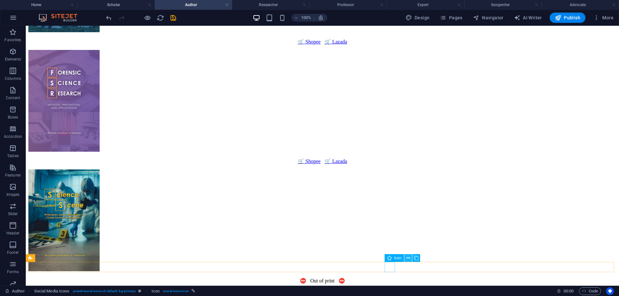
click at [408, 258] on icon at bounding box center [408, 258] width 4 height 7
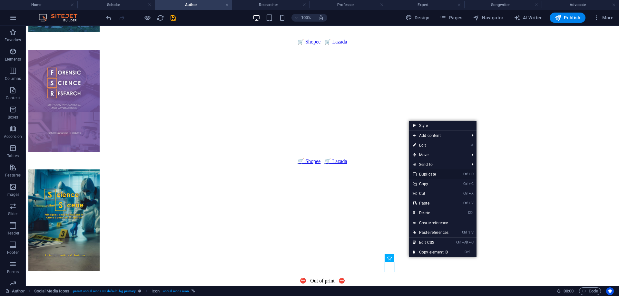
click at [434, 174] on link "Ctrl D Duplicate" at bounding box center [431, 175] width 44 height 10
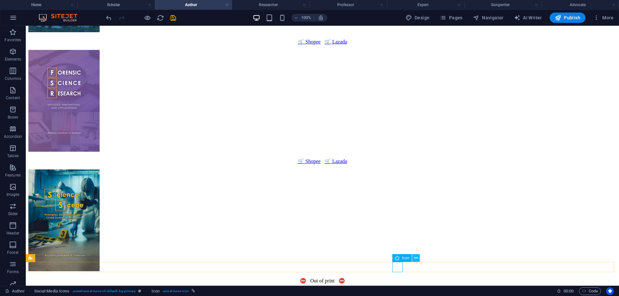
click at [415, 257] on icon at bounding box center [416, 258] width 4 height 7
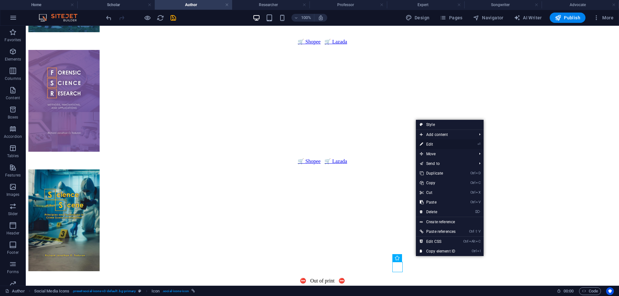
click at [435, 144] on link "⏎ Edit" at bounding box center [438, 145] width 44 height 10
select select "xMidYMid"
select select "px"
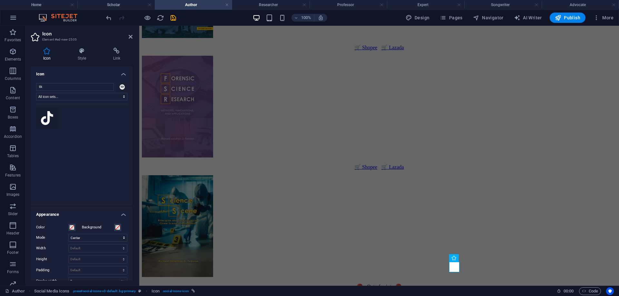
type input "tik"
click at [46, 119] on icon at bounding box center [47, 118] width 12 height 14
click at [119, 54] on icon at bounding box center [117, 51] width 32 height 6
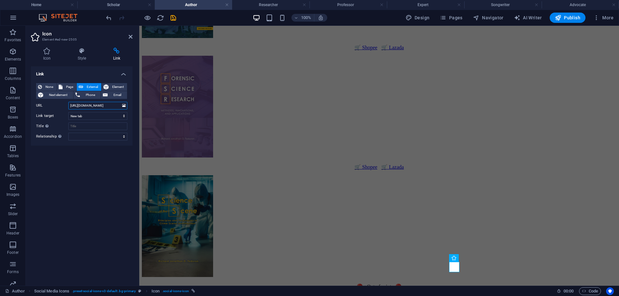
click at [70, 105] on input "[URL][DOMAIN_NAME]" at bounding box center [97, 106] width 59 height 8
type input "8"
paste input "[URL][DOMAIN_NAME]"
type input "[URL][DOMAIN_NAME]"
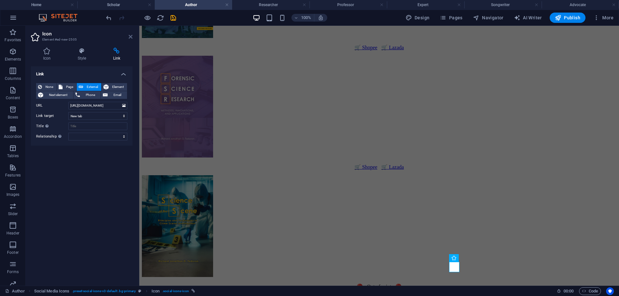
scroll to position [0, 0]
click at [130, 37] on icon at bounding box center [131, 36] width 4 height 5
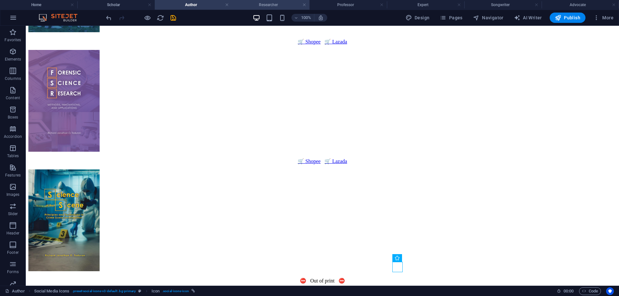
click at [252, 5] on h4 "Researcher" at bounding box center [270, 4] width 77 height 7
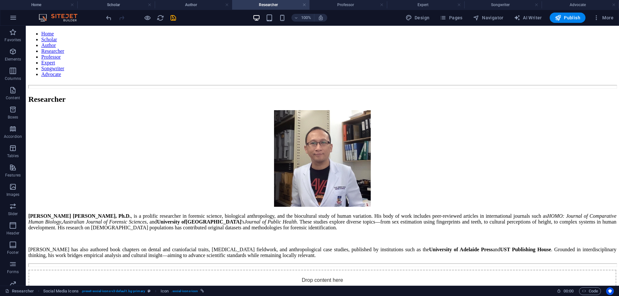
scroll to position [927, 0]
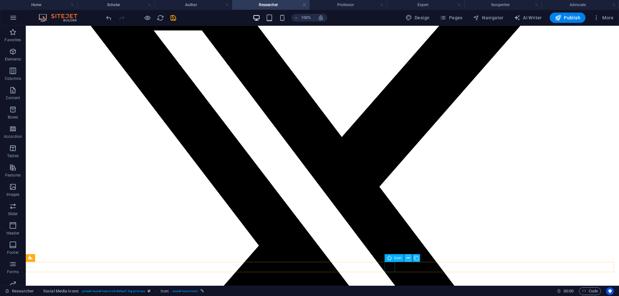
click at [408, 258] on icon at bounding box center [408, 258] width 4 height 7
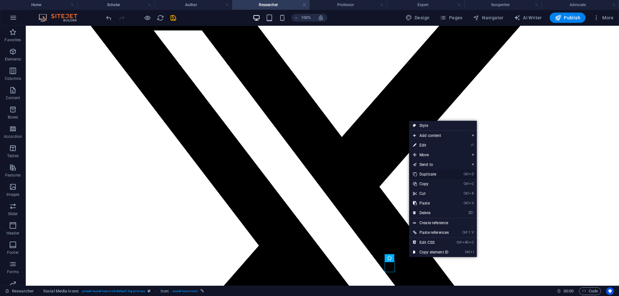
click at [435, 175] on link "Ctrl D Duplicate" at bounding box center [431, 175] width 44 height 10
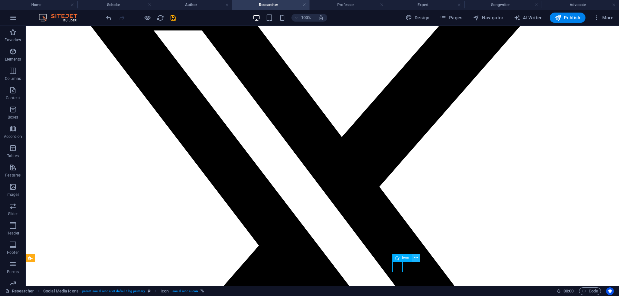
click at [416, 257] on icon at bounding box center [416, 258] width 4 height 7
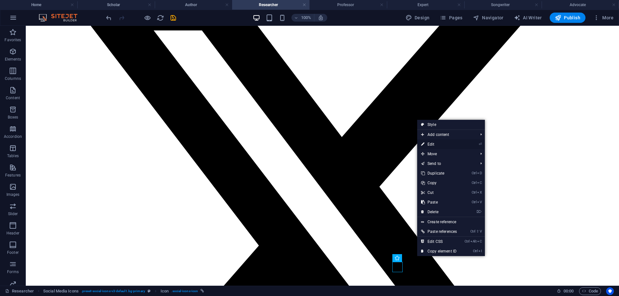
drag, startPoint x: 431, startPoint y: 144, endPoint x: 117, endPoint y: 95, distance: 318.0
click at [431, 144] on link "⏎ Edit" at bounding box center [439, 145] width 44 height 10
select select "xMidYMid"
select select "px"
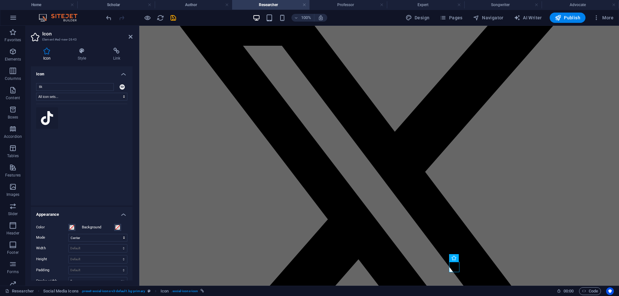
type input "tik"
click at [43, 119] on icon at bounding box center [47, 118] width 12 height 14
click at [115, 53] on icon at bounding box center [117, 51] width 32 height 6
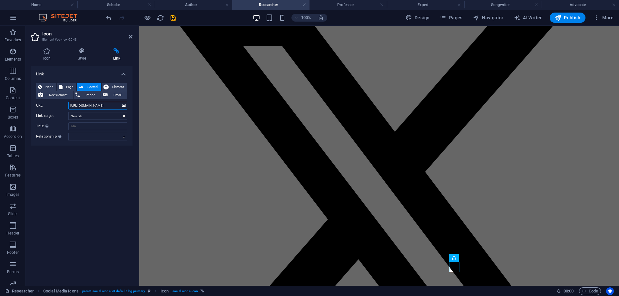
click at [70, 106] on input "[URL][DOMAIN_NAME]" at bounding box center [97, 106] width 59 height 8
type input "8"
paste input "[URL][DOMAIN_NAME]"
type input "[URL][DOMAIN_NAME]"
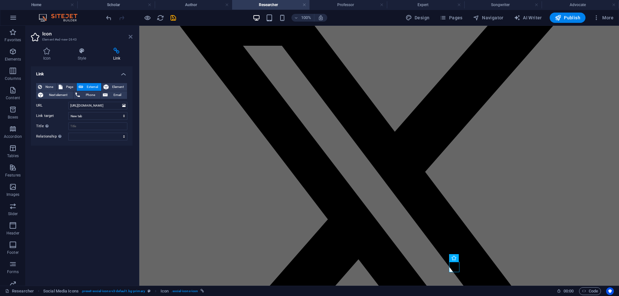
scroll to position [0, 0]
click at [129, 36] on icon at bounding box center [131, 36] width 4 height 5
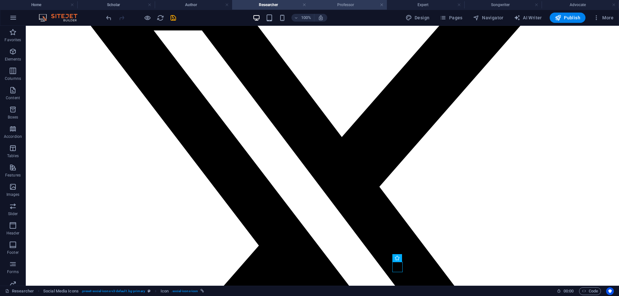
click at [337, 3] on h4 "Professor" at bounding box center [347, 4] width 77 height 7
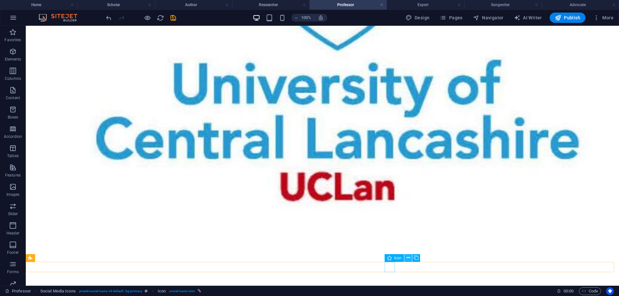
click at [408, 258] on icon at bounding box center [408, 258] width 4 height 7
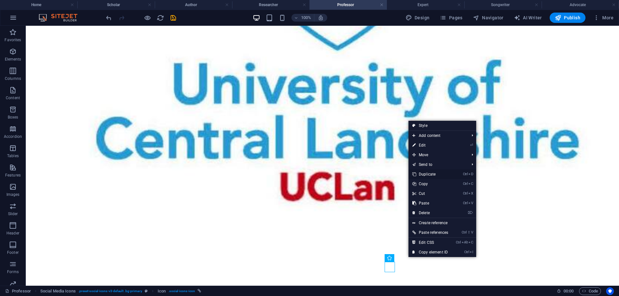
click at [438, 175] on link "Ctrl D Duplicate" at bounding box center [430, 175] width 44 height 10
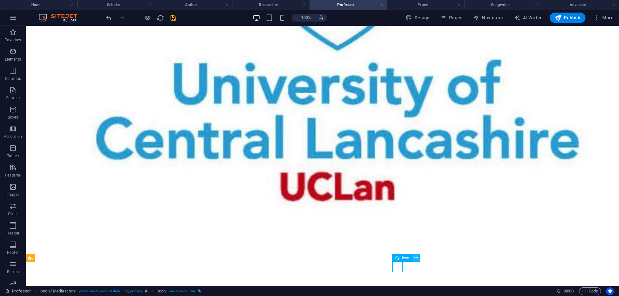
click at [416, 257] on icon at bounding box center [416, 258] width 4 height 7
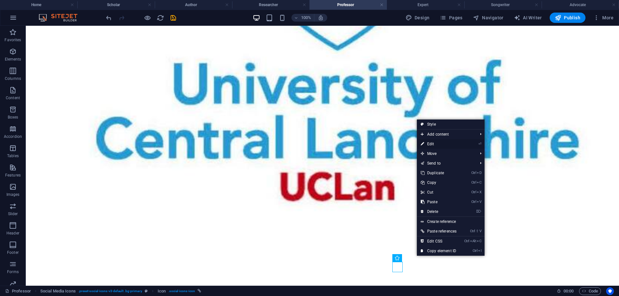
click at [438, 143] on link "⏎ Edit" at bounding box center [439, 144] width 44 height 10
select select "xMidYMid"
select select "px"
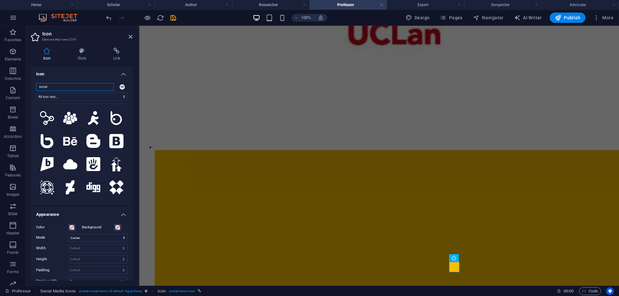
scroll to position [1508, 0]
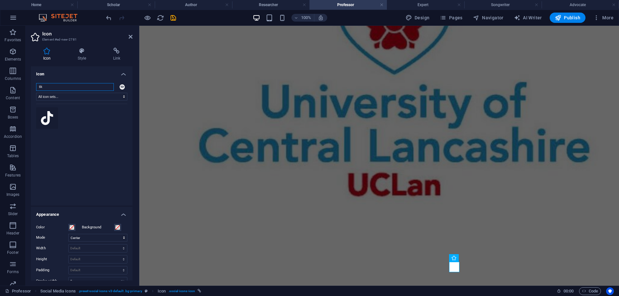
type input "tik"
click at [45, 115] on icon at bounding box center [47, 118] width 12 height 14
click at [118, 54] on icon at bounding box center [117, 51] width 32 height 6
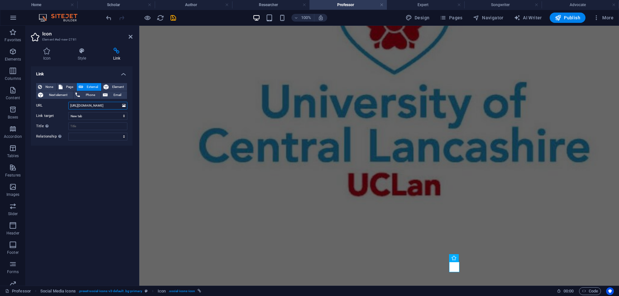
click at [70, 106] on input "[URL][DOMAIN_NAME]" at bounding box center [97, 106] width 59 height 8
type input "8"
paste input "[URL][DOMAIN_NAME]"
type input "[URL][DOMAIN_NAME]"
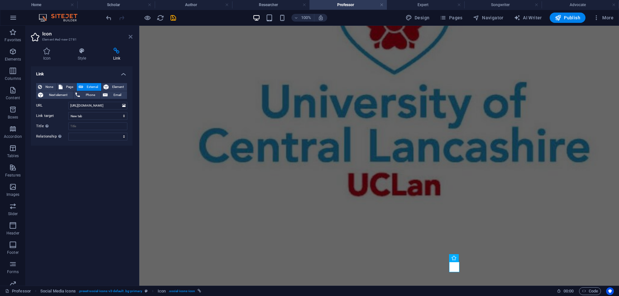
scroll to position [0, 0]
click at [130, 37] on icon at bounding box center [131, 36] width 4 height 5
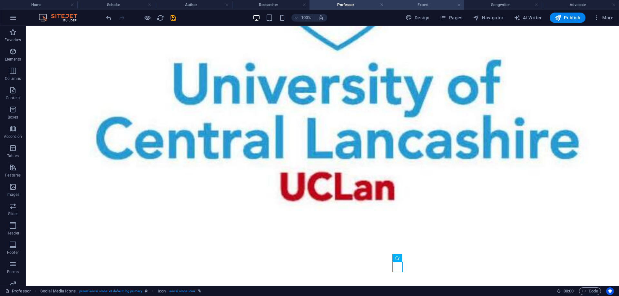
click at [420, 5] on h4 "Expert" at bounding box center [425, 4] width 77 height 7
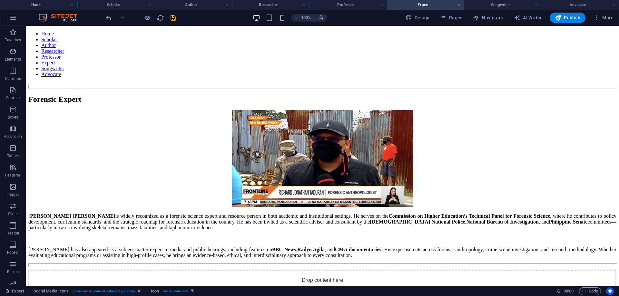
scroll to position [1072, 0]
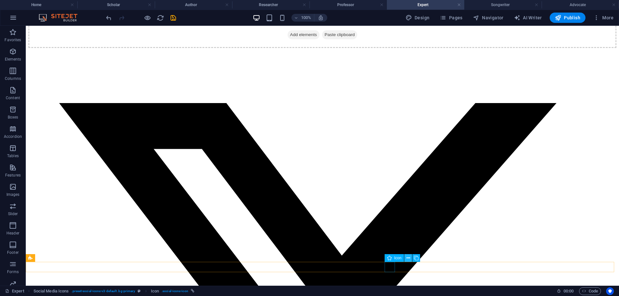
click at [408, 258] on icon at bounding box center [408, 258] width 4 height 7
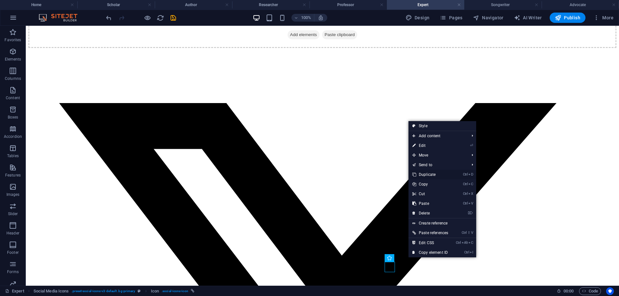
click at [431, 175] on link "Ctrl D Duplicate" at bounding box center [430, 175] width 44 height 10
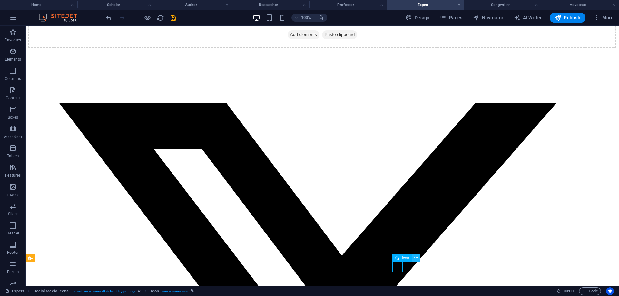
click at [416, 257] on icon at bounding box center [416, 258] width 4 height 7
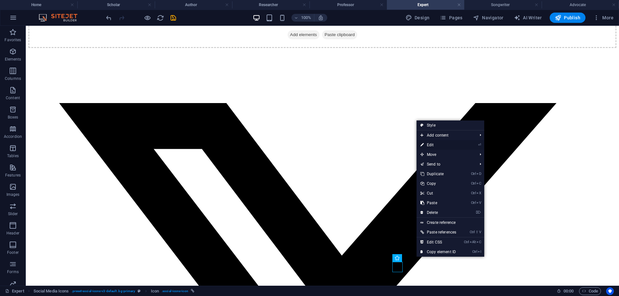
click at [432, 144] on link "⏎ Edit" at bounding box center [438, 145] width 44 height 10
select select "xMidYMid"
select select "px"
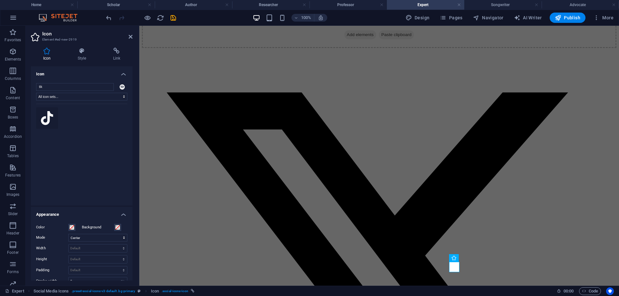
type input "tik"
click at [47, 117] on icon at bounding box center [47, 118] width 12 height 14
click at [115, 52] on icon at bounding box center [117, 51] width 32 height 6
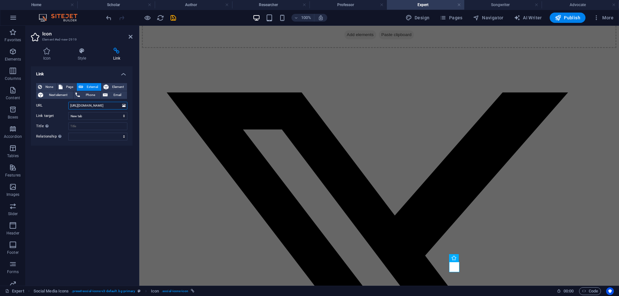
click at [70, 105] on input "[URL][DOMAIN_NAME]" at bounding box center [97, 106] width 59 height 8
type input "8"
paste input "[URL][DOMAIN_NAME]"
type input "[URL][DOMAIN_NAME]"
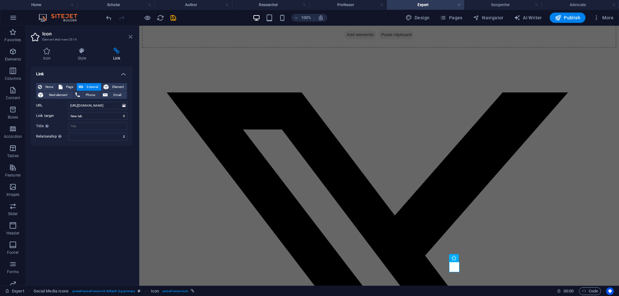
scroll to position [0, 0]
click at [131, 36] on icon at bounding box center [131, 36] width 4 height 5
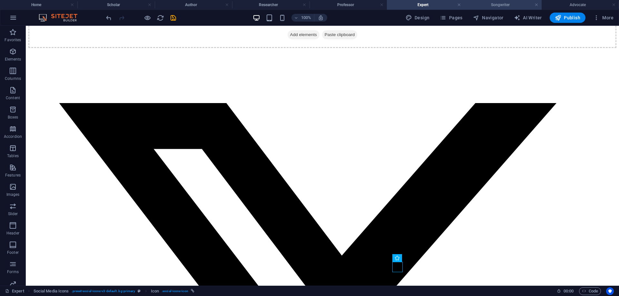
click at [499, 3] on h4 "Songwriter" at bounding box center [502, 4] width 77 height 7
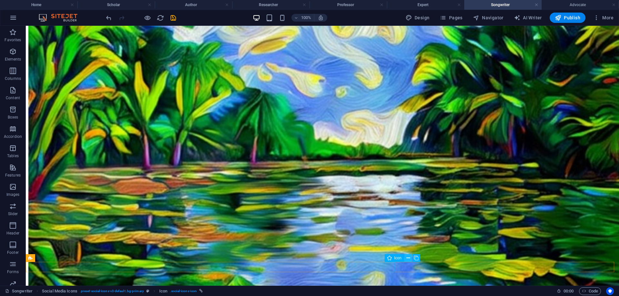
click at [410, 258] on icon at bounding box center [408, 258] width 4 height 7
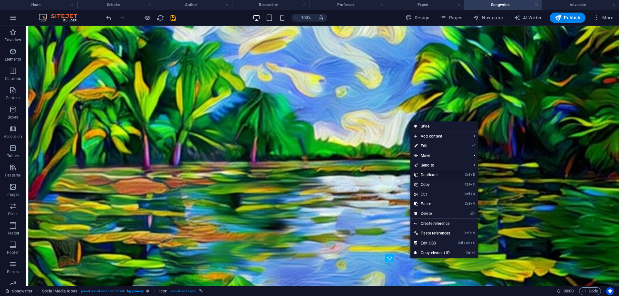
click at [433, 175] on link "Ctrl D Duplicate" at bounding box center [432, 175] width 44 height 10
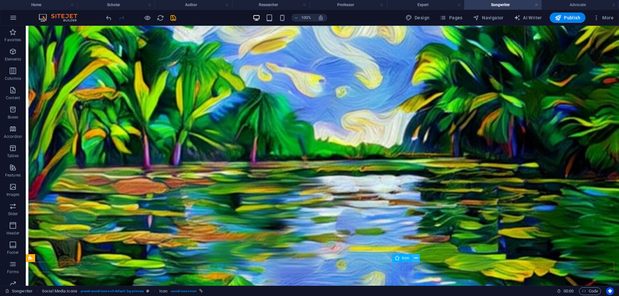
click at [416, 257] on icon at bounding box center [416, 258] width 4 height 7
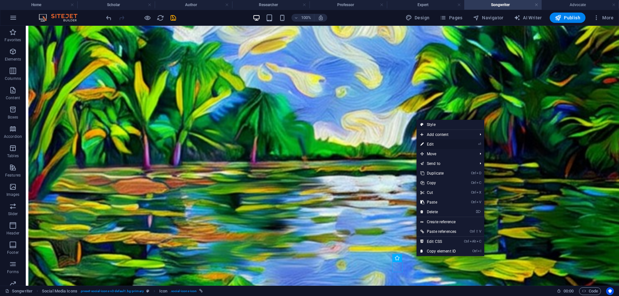
click at [431, 145] on link "⏎ Edit" at bounding box center [438, 145] width 44 height 10
select select "xMidYMid"
select select "px"
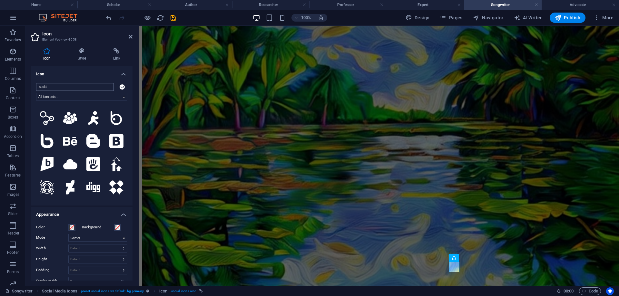
type input "t"
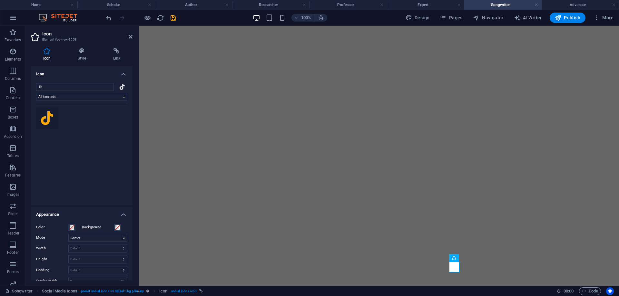
select select "xMidYMid"
select select "px"
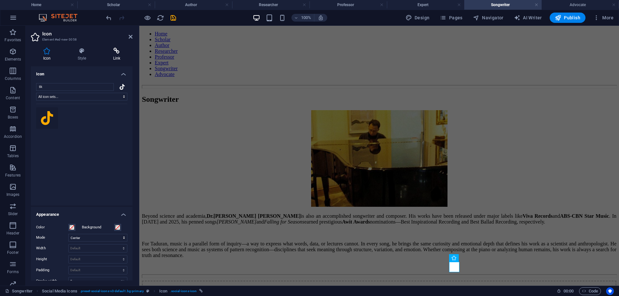
click at [118, 53] on icon at bounding box center [117, 51] width 32 height 6
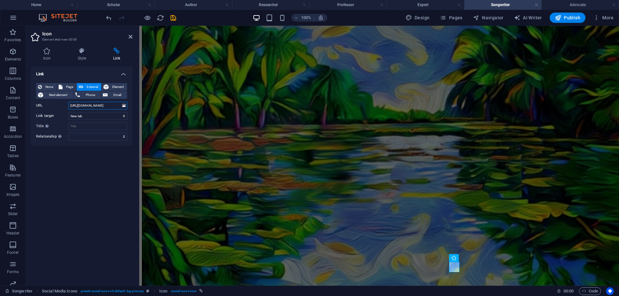
click at [71, 106] on input "[URL][DOMAIN_NAME]" at bounding box center [97, 106] width 59 height 8
type input "8"
paste input "[URL][DOMAIN_NAME]"
type input "[URL][DOMAIN_NAME]"
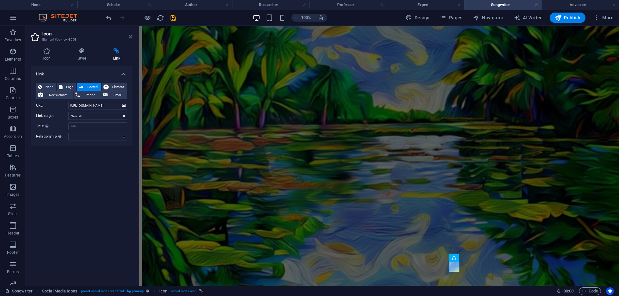
scroll to position [0, 0]
click at [130, 37] on icon at bounding box center [131, 36] width 4 height 5
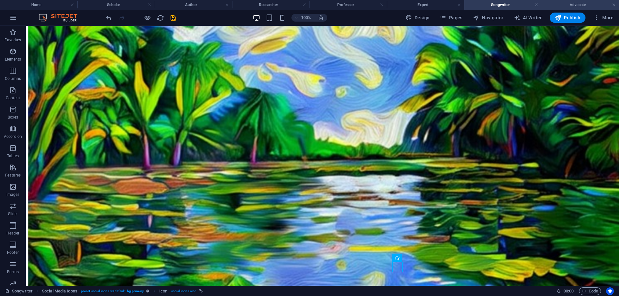
click at [563, 5] on h4 "Advocate" at bounding box center [579, 4] width 77 height 7
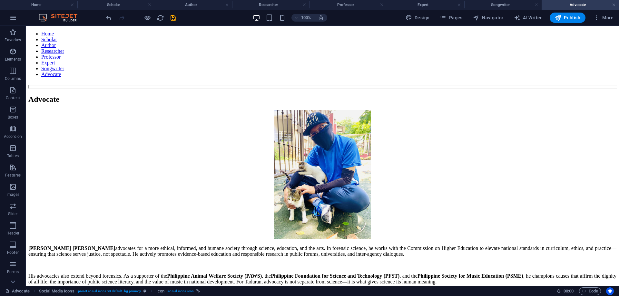
scroll to position [325, 0]
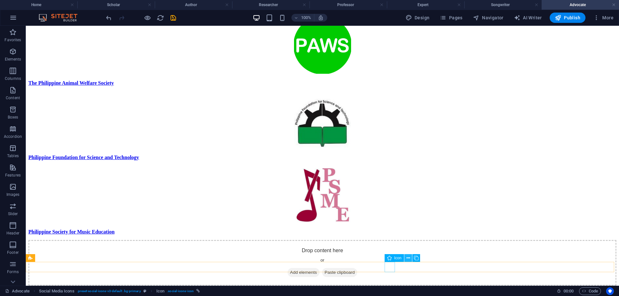
click at [407, 257] on icon at bounding box center [408, 258] width 4 height 7
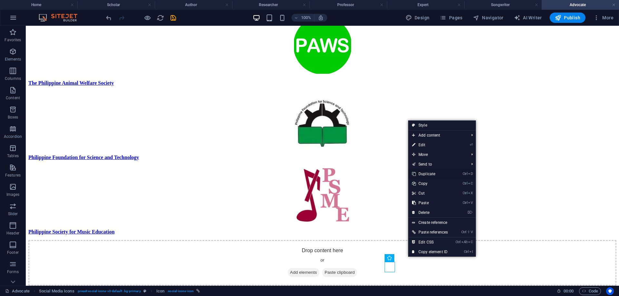
click at [434, 173] on link "Ctrl D Duplicate" at bounding box center [430, 174] width 44 height 10
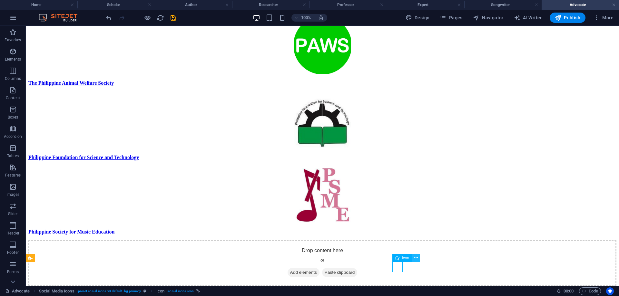
click at [414, 258] on icon at bounding box center [416, 258] width 4 height 7
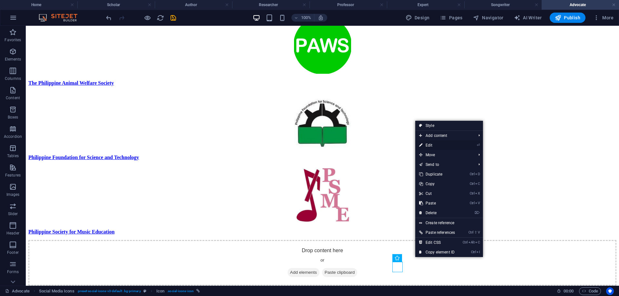
click at [441, 143] on link "⏎ Edit" at bounding box center [437, 145] width 44 height 10
select select "xMidYMid"
select select "px"
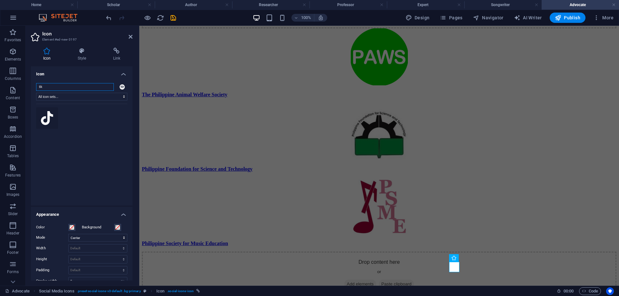
type input "tik"
click at [47, 120] on icon at bounding box center [47, 118] width 12 height 14
click at [118, 51] on icon at bounding box center [117, 51] width 32 height 6
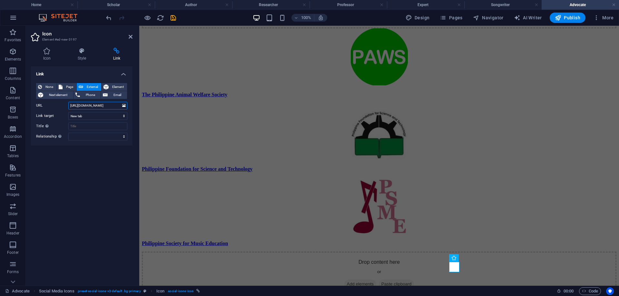
click at [69, 106] on input "[URL][DOMAIN_NAME]" at bounding box center [97, 106] width 59 height 8
type input "8"
paste input "[URL][DOMAIN_NAME]"
type input "[URL][DOMAIN_NAME]"
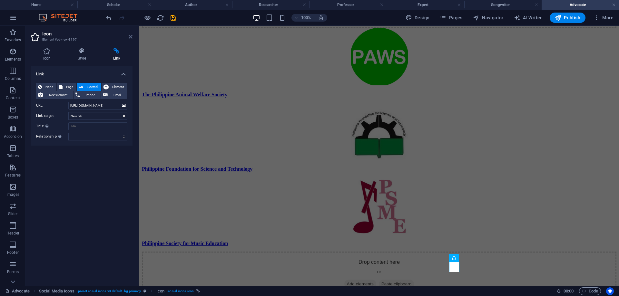
scroll to position [0, 0]
click at [130, 35] on icon at bounding box center [131, 36] width 4 height 5
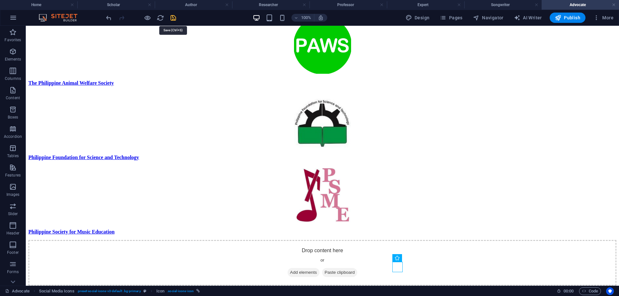
click at [172, 19] on icon "save" at bounding box center [173, 17] width 7 height 7
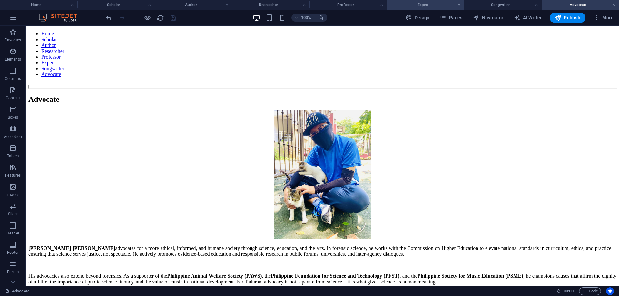
click at [431, 5] on h4 "Expert" at bounding box center [425, 4] width 77 height 7
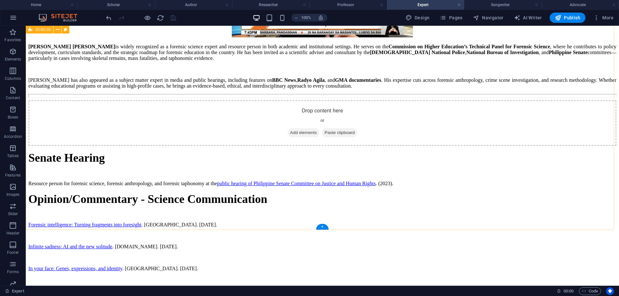
scroll to position [395, 0]
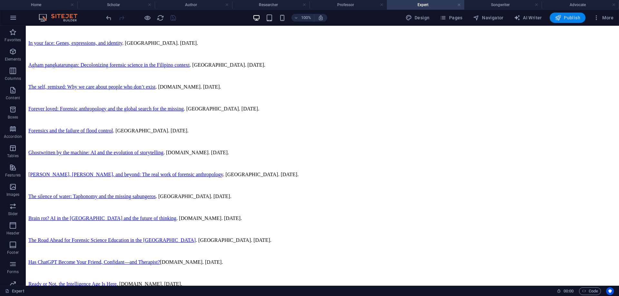
click at [562, 19] on span "Publish" at bounding box center [567, 18] width 25 height 6
